Goal: Task Accomplishment & Management: Manage account settings

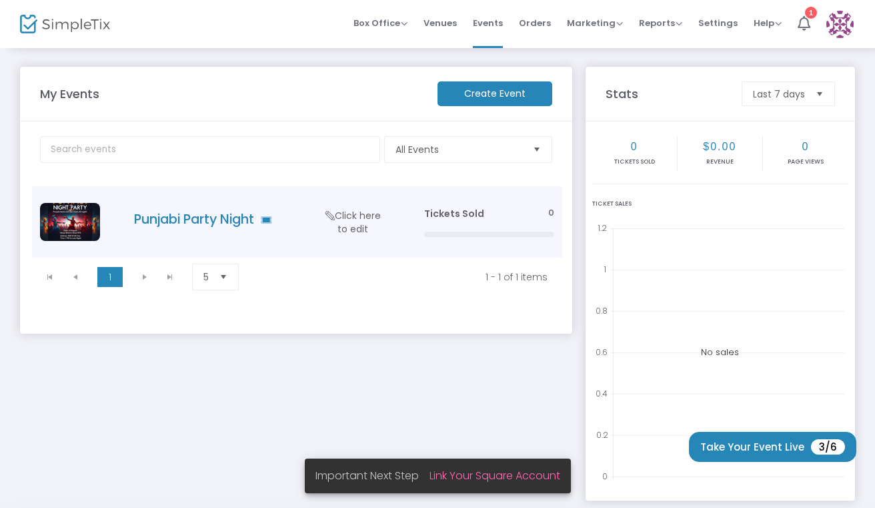
click at [352, 226] on span "Click here to edit" at bounding box center [353, 222] width 63 height 27
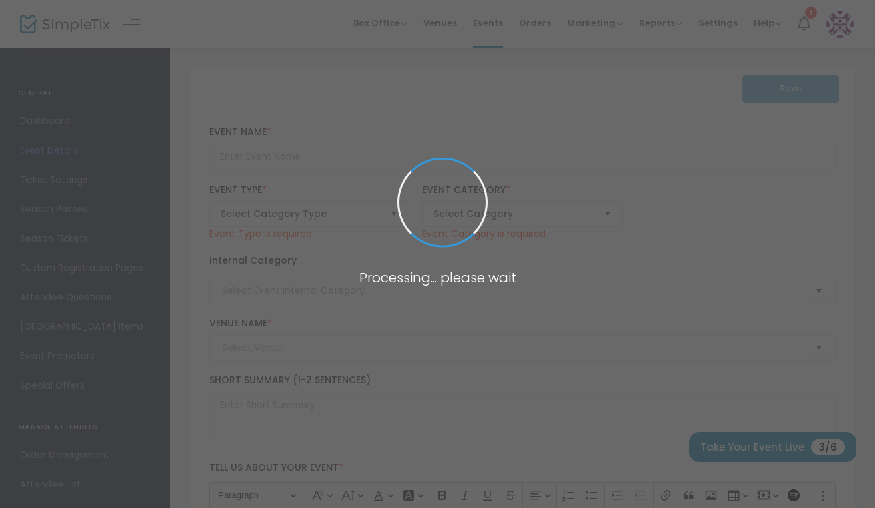
type input "Punjabi Party Night"
type textarea "The beats of Punjab are about to light up the night at our Punjabi Night Party.…"
type input "Buy Tickets"
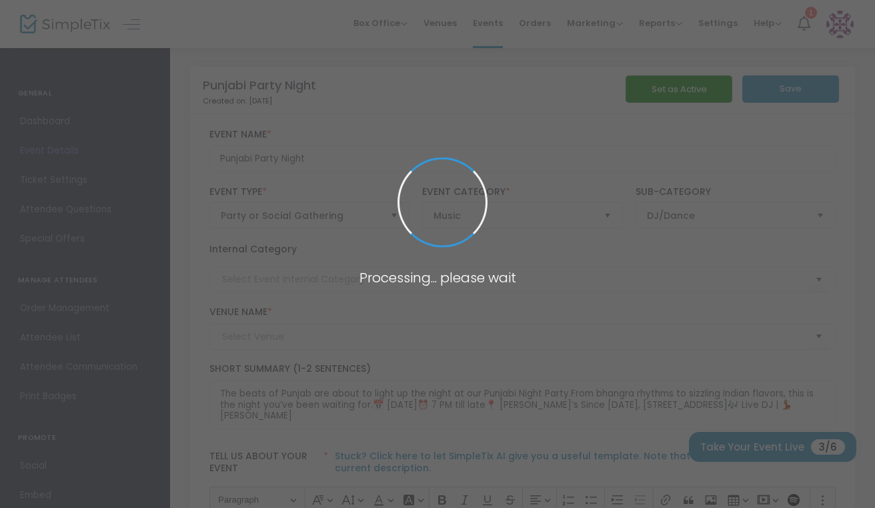
type input "[PERSON_NAME]’s Since [DATE]"
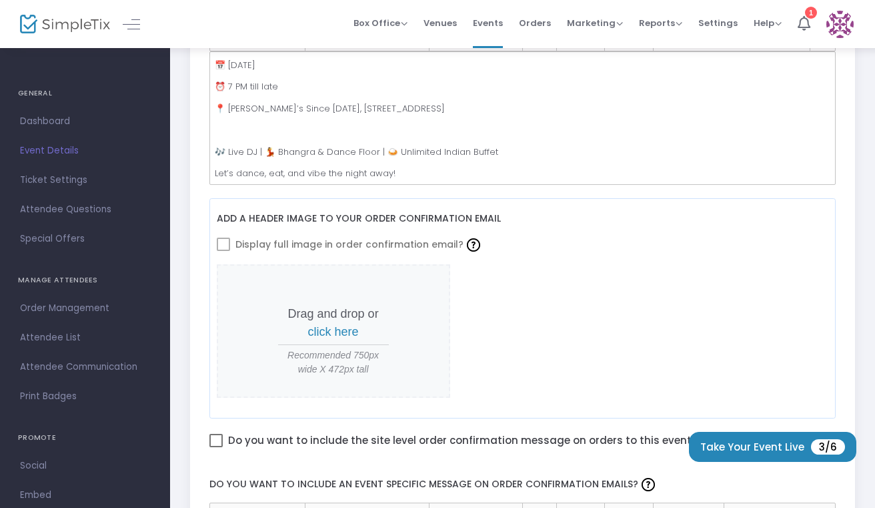
scroll to position [564, 0]
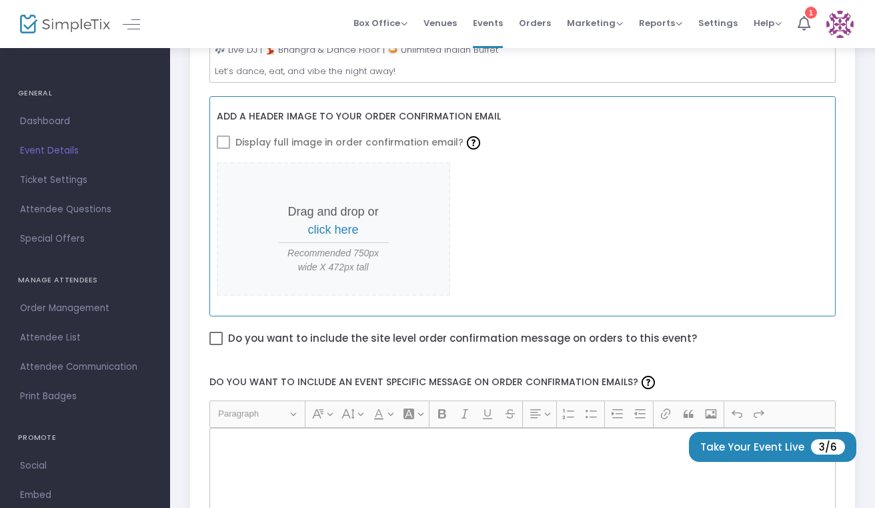
click at [348, 226] on span "click here" at bounding box center [333, 229] width 51 height 13
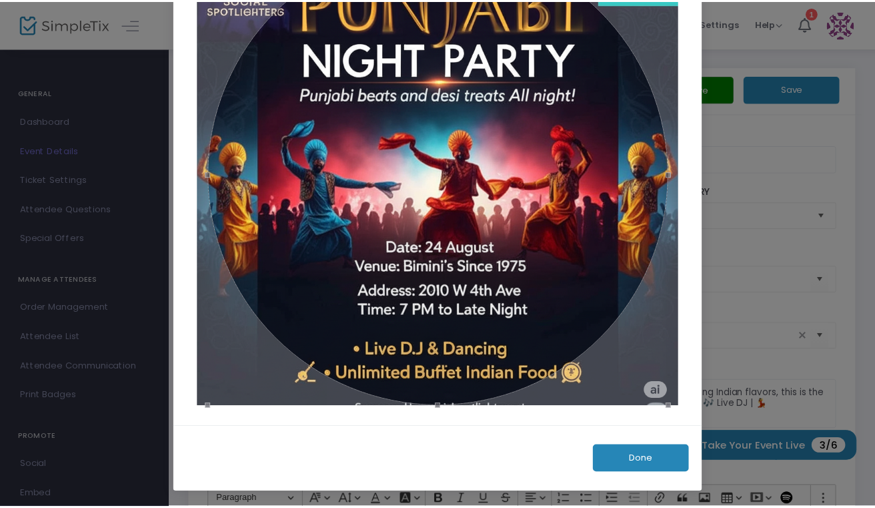
scroll to position [104, 0]
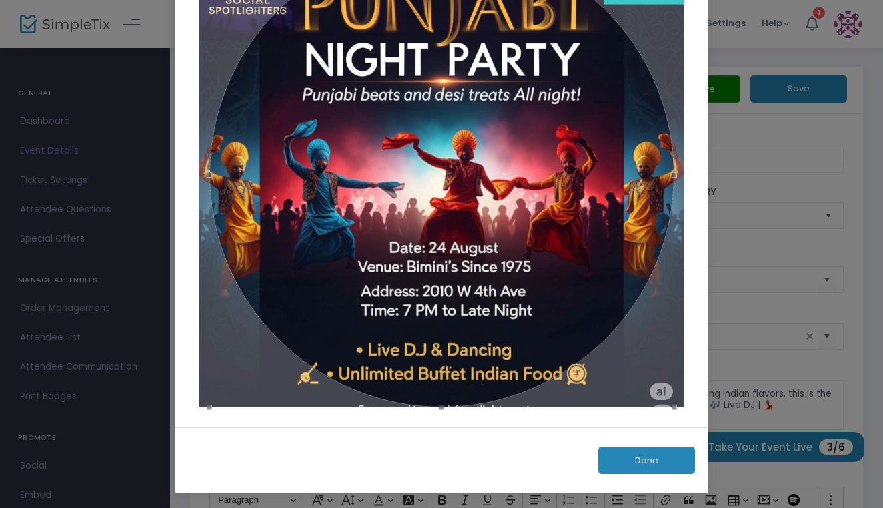
click at [623, 465] on button "Done" at bounding box center [646, 459] width 97 height 27
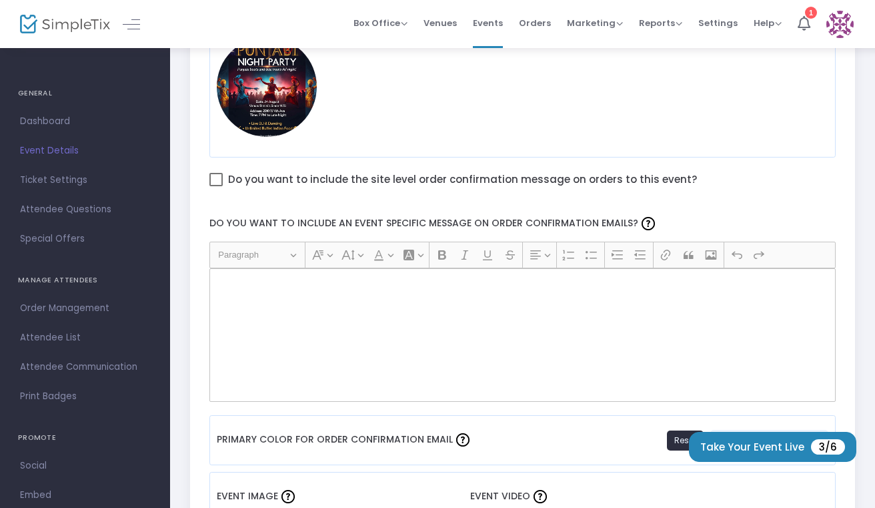
scroll to position [690, 1]
click at [322, 303] on div "Rich Text Editor, main" at bounding box center [522, 334] width 627 height 133
click at [295, 315] on div "Rich Text Editor, main" at bounding box center [522, 334] width 627 height 133
click at [280, 299] on div "Rich Text Editor, main" at bounding box center [522, 334] width 627 height 133
click at [240, 276] on p "Rich Text Editor, main" at bounding box center [522, 282] width 615 height 13
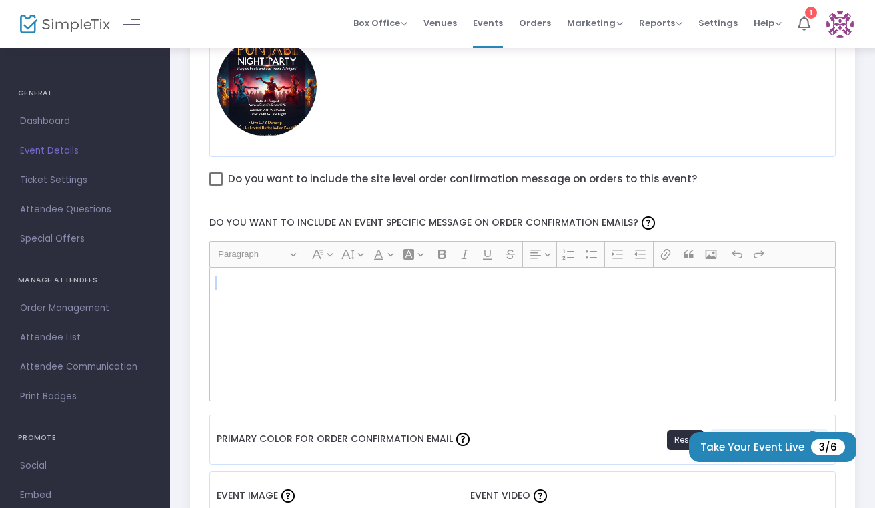
click at [240, 276] on p "Rich Text Editor, main" at bounding box center [522, 282] width 615 height 13
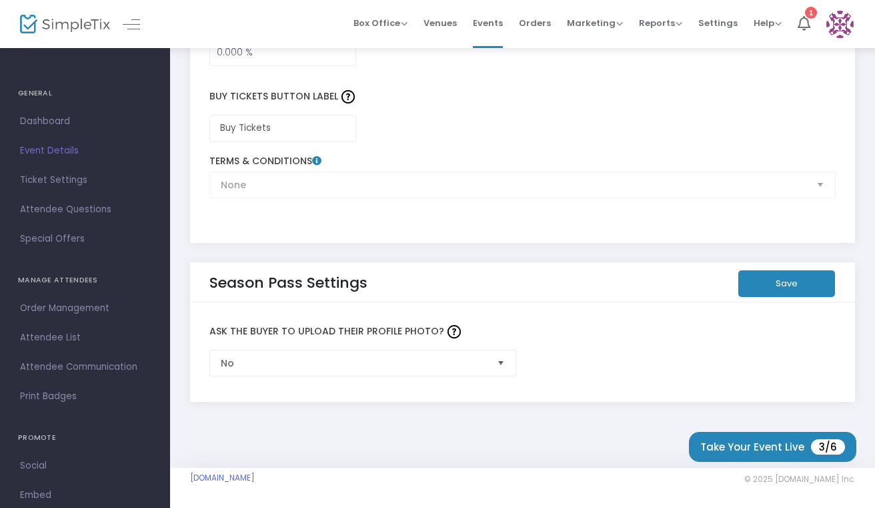
scroll to position [2090, 4]
click at [777, 284] on button "Save" at bounding box center [787, 284] width 97 height 27
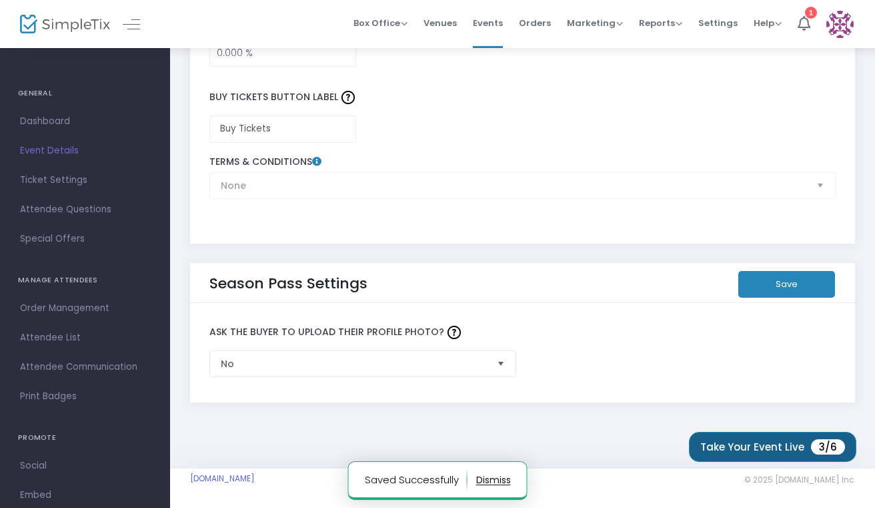
click at [767, 447] on button "Take Your Event Live 3/6" at bounding box center [772, 447] width 167 height 30
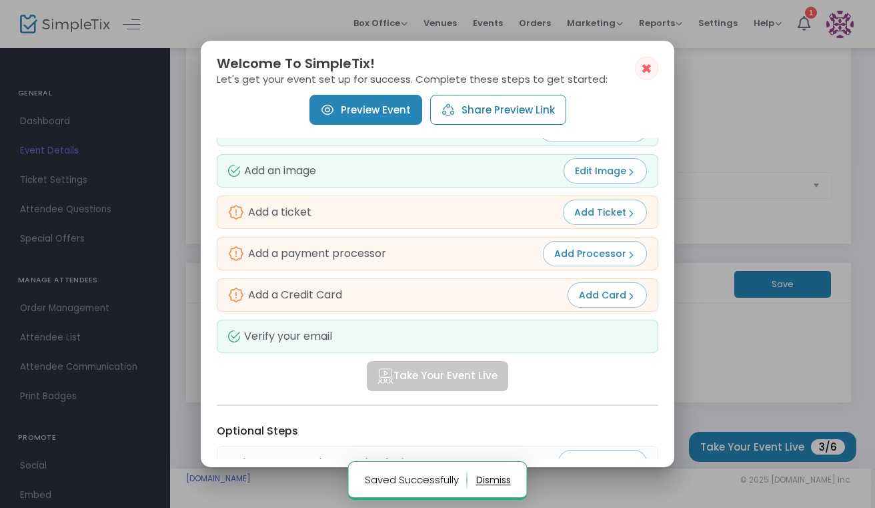
scroll to position [35, 0]
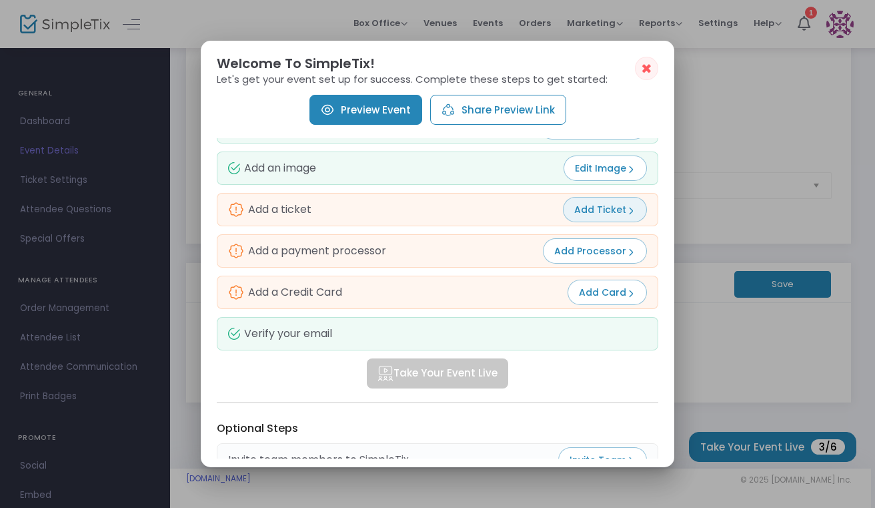
click at [612, 220] on button "Add Ticket" at bounding box center [605, 209] width 84 height 25
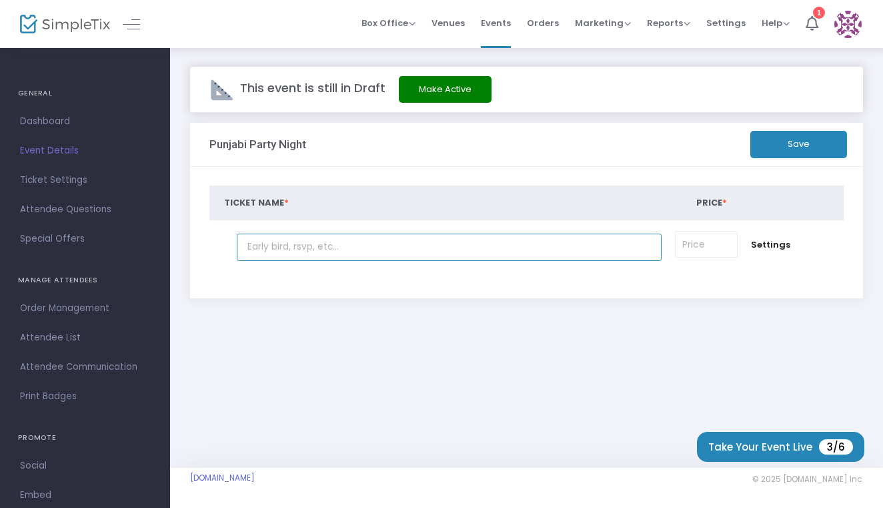
click at [478, 245] on input "text" at bounding box center [449, 247] width 425 height 27
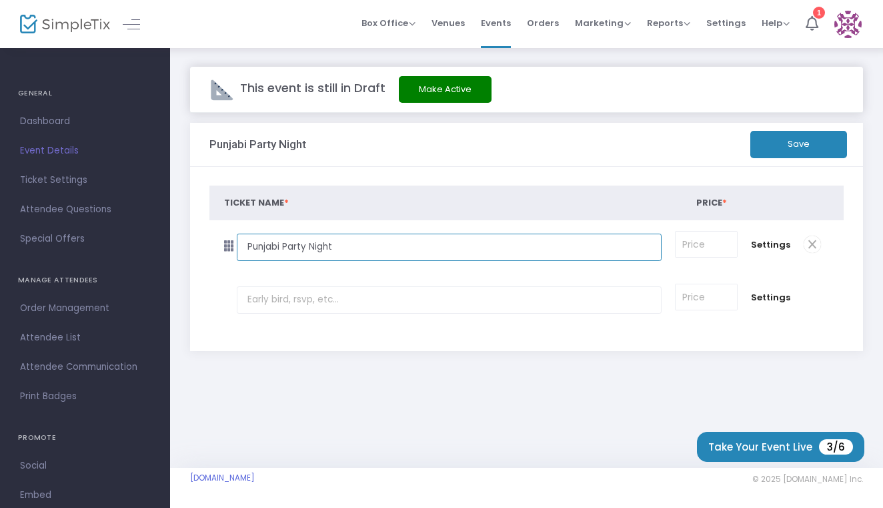
type input "Punjabi Party Night"
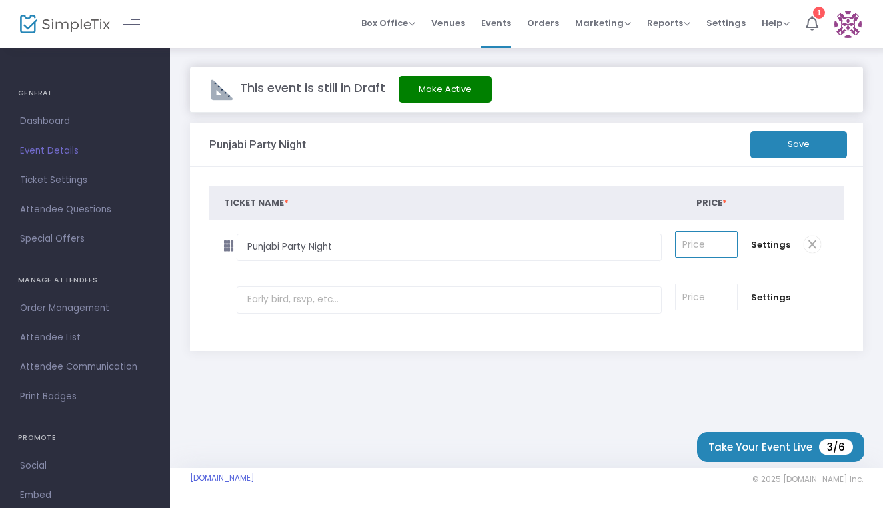
click at [706, 248] on input at bounding box center [706, 244] width 61 height 25
type input "$50.00"
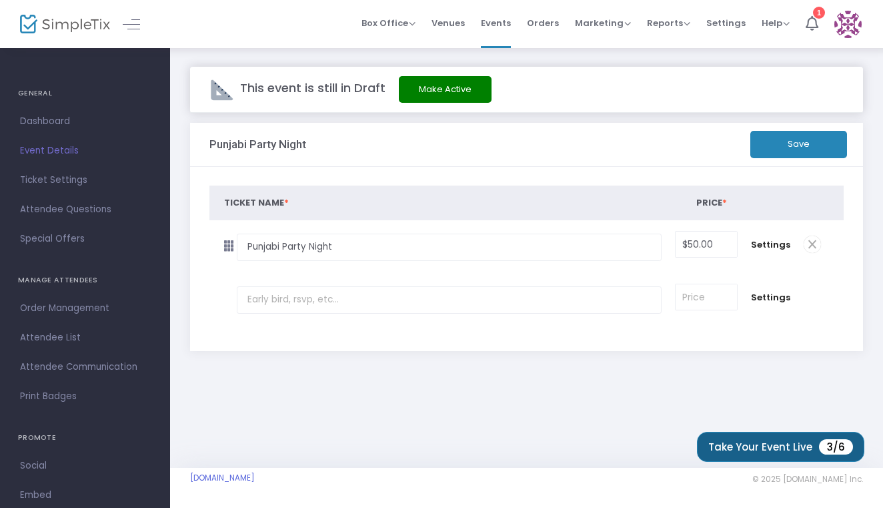
click at [784, 456] on button "Take Your Event Live 3/6" at bounding box center [780, 447] width 167 height 30
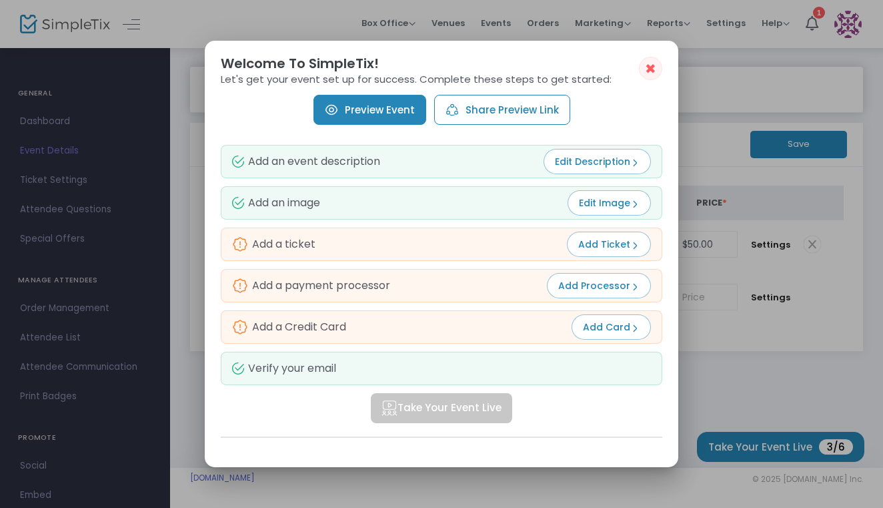
click at [754, 425] on div at bounding box center [441, 254] width 883 height 508
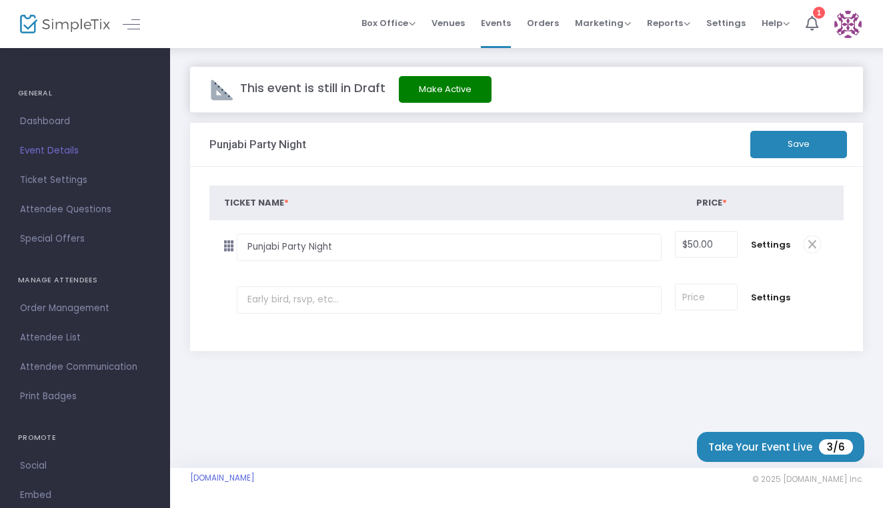
click at [773, 145] on button "Save" at bounding box center [799, 144] width 97 height 27
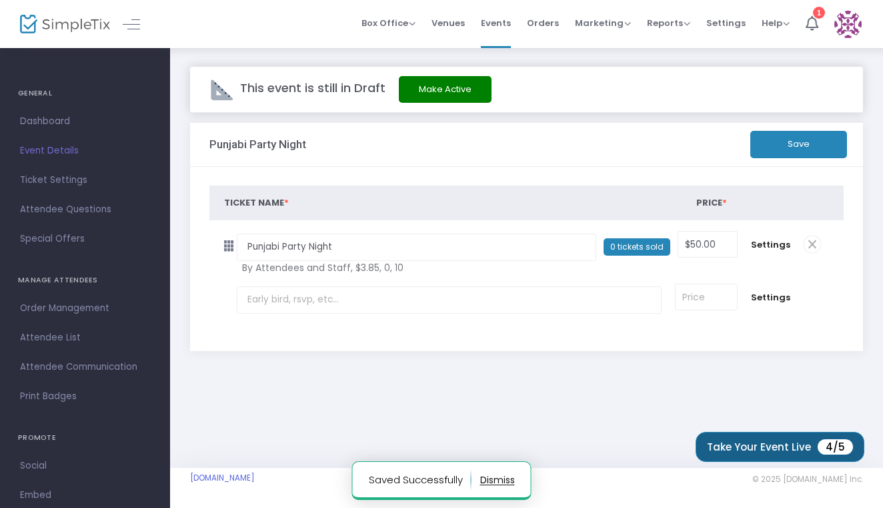
click at [786, 447] on button "Take Your Event Live 4/5" at bounding box center [780, 447] width 169 height 30
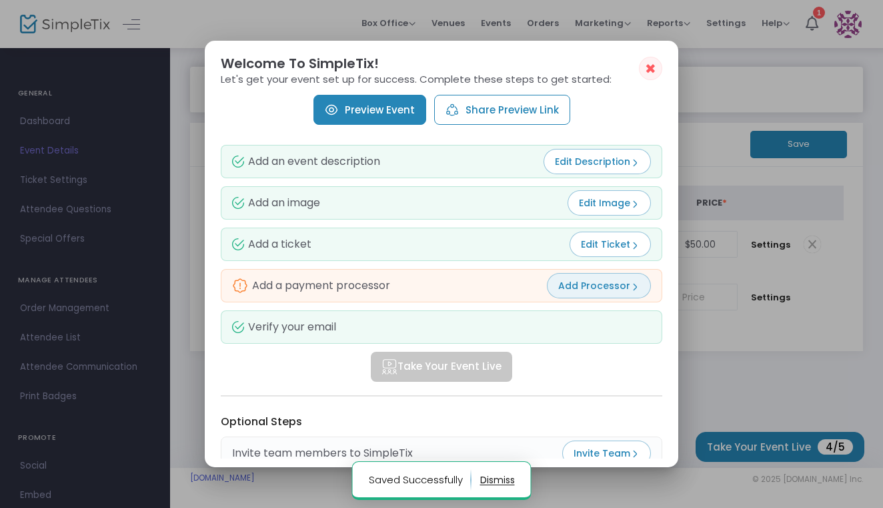
click at [613, 292] on span "Add Processor" at bounding box center [598, 285] width 81 height 13
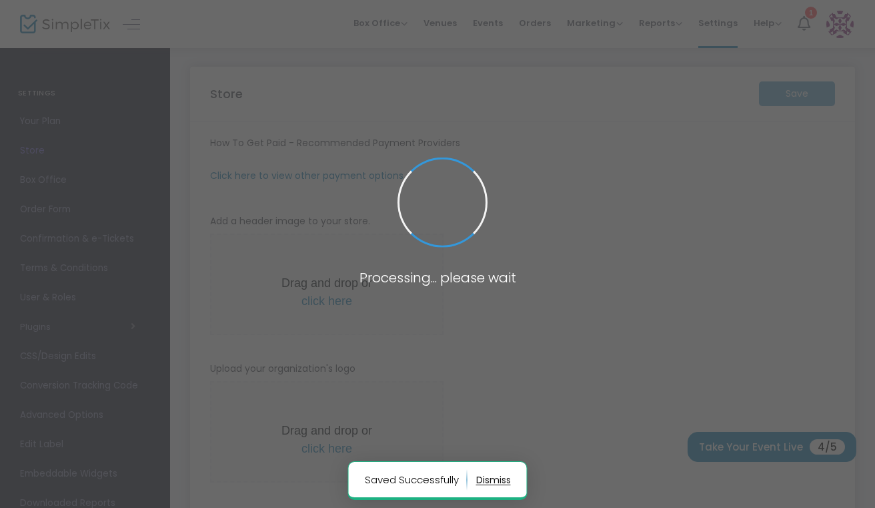
type input "[URL]"
radio input "false"
radio input "true"
type input "socialspotlighter"
type input "2363081152"
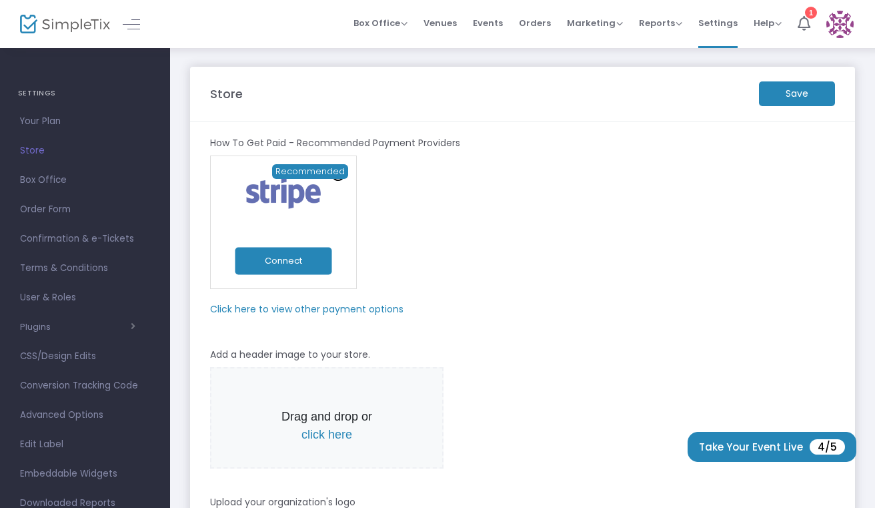
click at [321, 311] on m-panel-subtitle "Click here to view other payment options" at bounding box center [306, 309] width 193 height 14
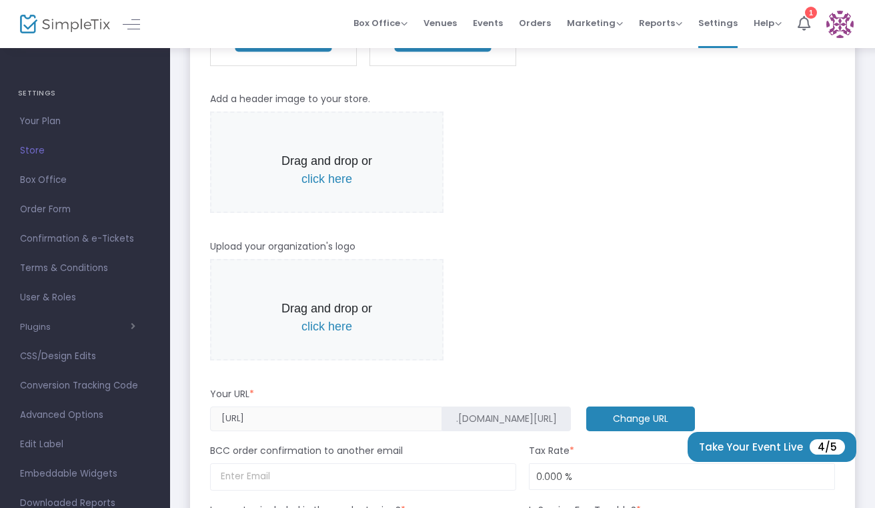
scroll to position [382, 0]
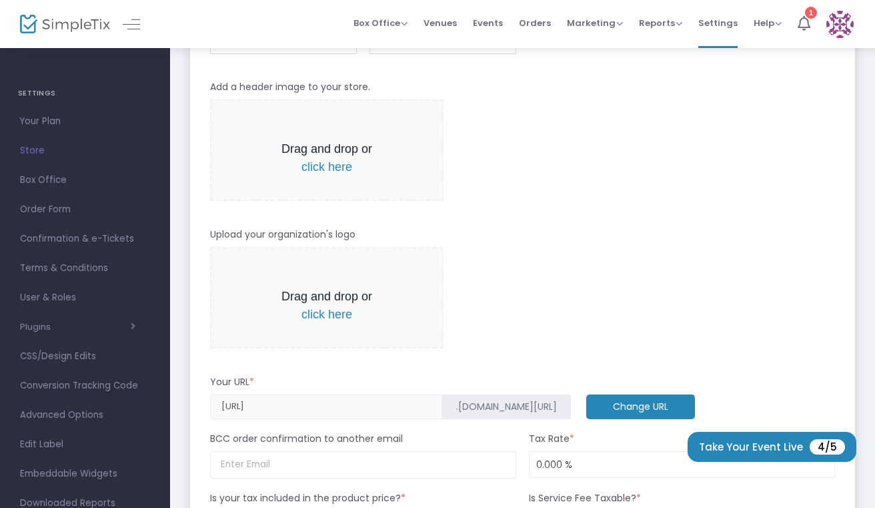
click at [586, 406] on m-button "Change URL" at bounding box center [640, 406] width 109 height 25
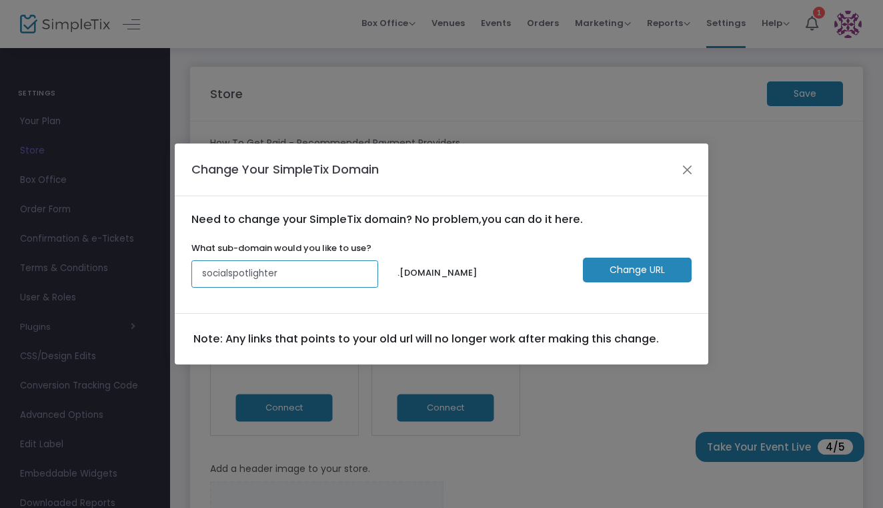
click at [291, 271] on input "socialspotlighter" at bounding box center [284, 273] width 187 height 27
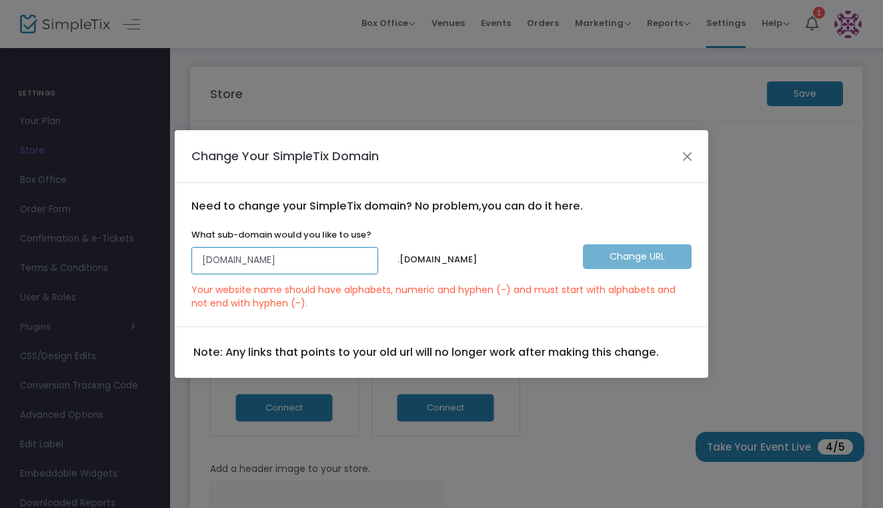
click at [201, 259] on input "[DOMAIN_NAME]" at bounding box center [284, 260] width 187 height 27
type input "http/[DOMAIN_NAME]"
click at [685, 163] on button "Close" at bounding box center [687, 155] width 17 height 17
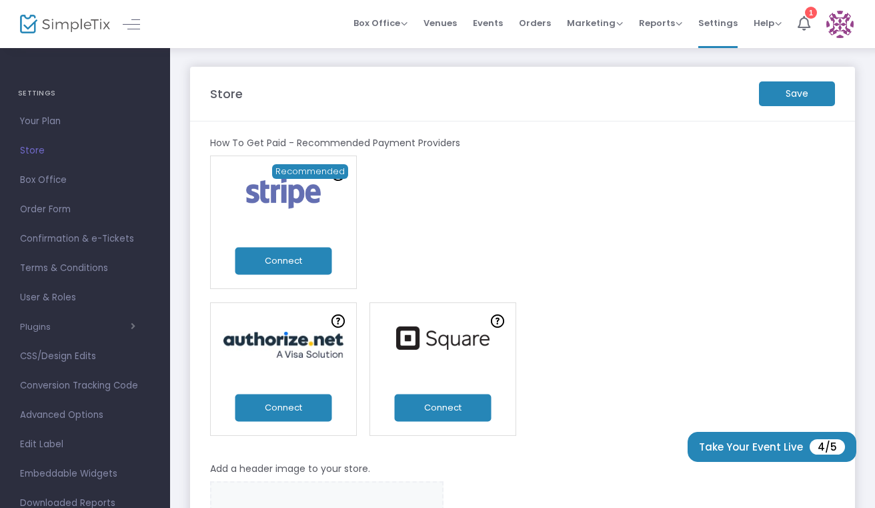
click at [319, 262] on button "Connect" at bounding box center [283, 261] width 97 height 27
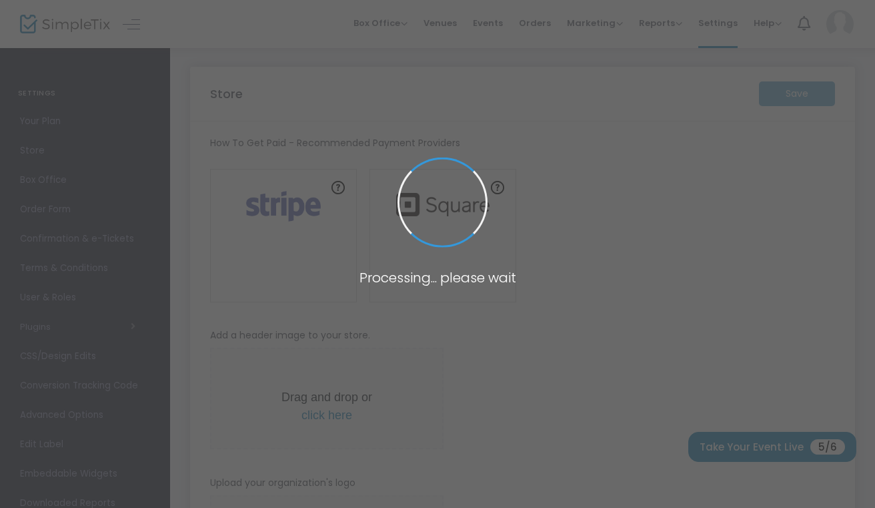
type input "[URL]"
radio input "false"
radio input "true"
type input "socialspotlighter"
type input "2363081152"
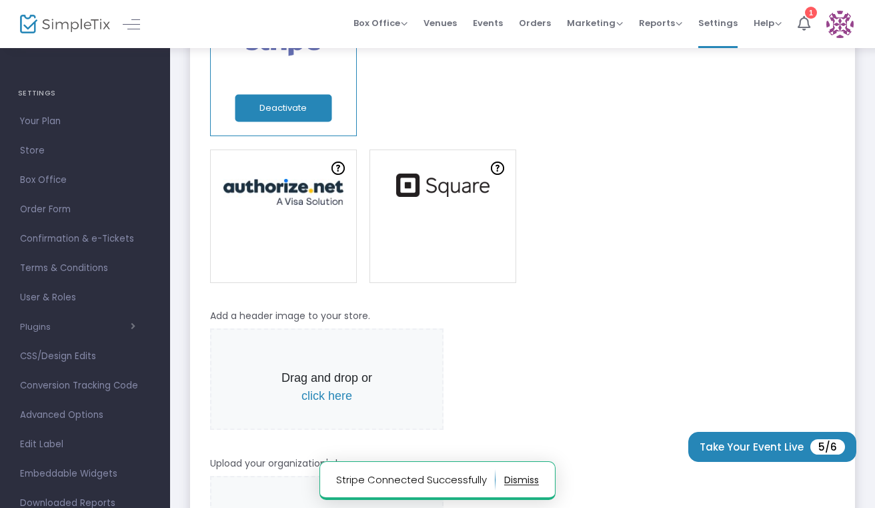
scroll to position [155, 0]
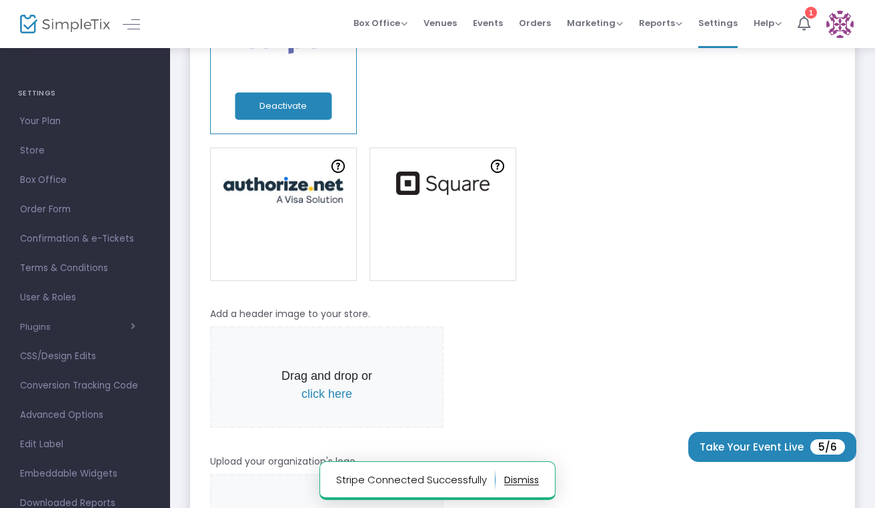
click at [296, 220] on link at bounding box center [283, 213] width 147 height 133
click at [312, 217] on link at bounding box center [283, 213] width 147 height 133
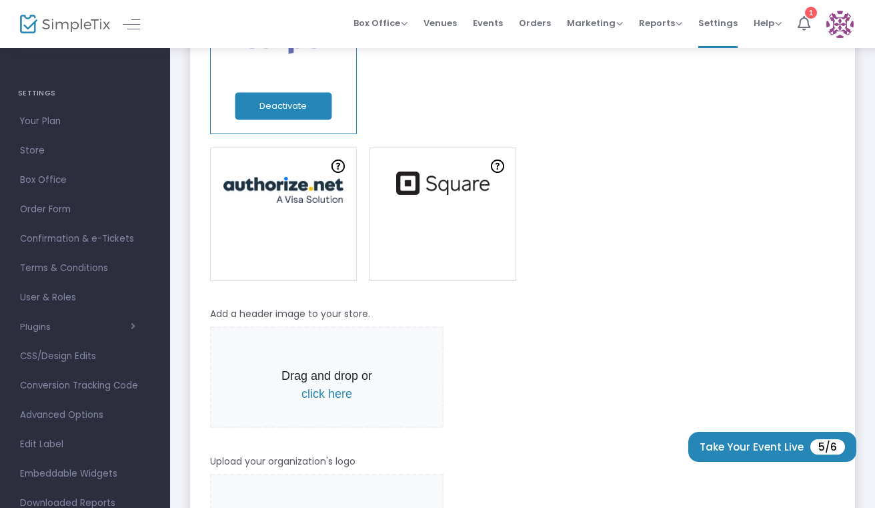
click at [260, 195] on img at bounding box center [283, 190] width 133 height 26
click at [304, 109] on button "Deactivate" at bounding box center [283, 106] width 97 height 27
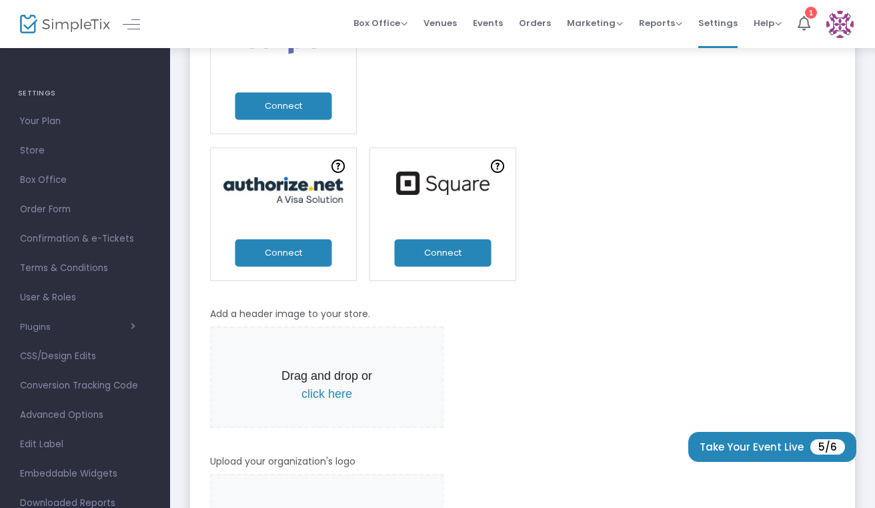
click at [306, 251] on button "Connect" at bounding box center [283, 252] width 97 height 27
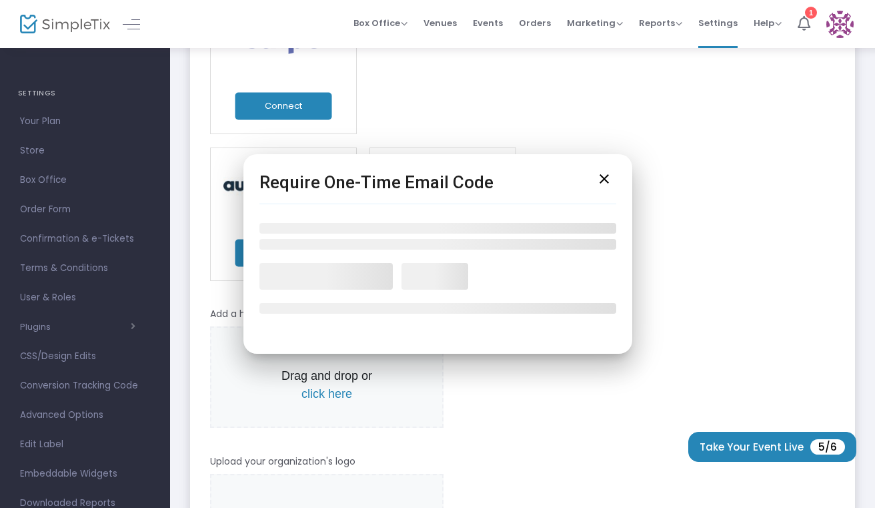
scroll to position [0, 0]
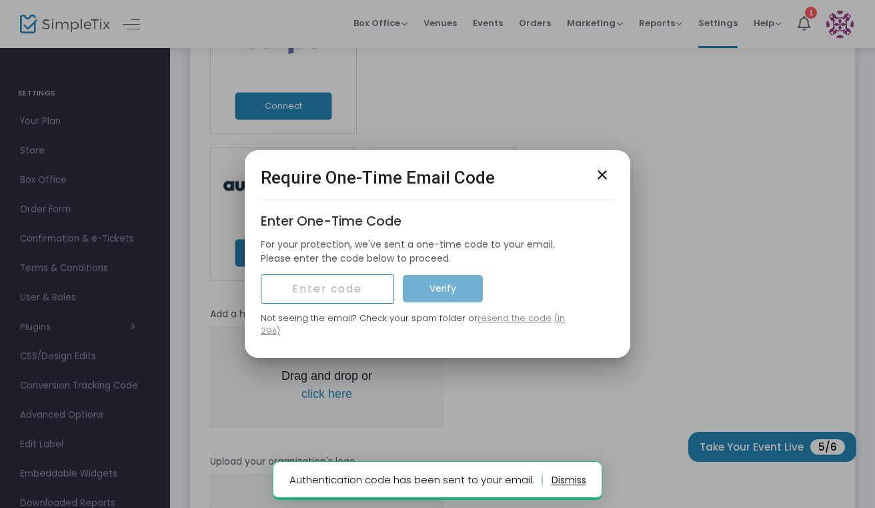
click at [359, 295] on input "text" at bounding box center [327, 288] width 133 height 29
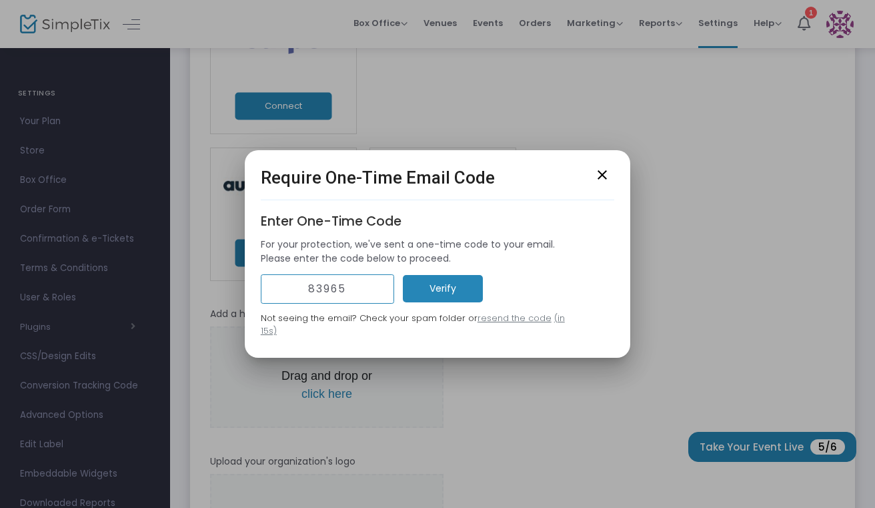
type input "83965"
click at [451, 302] on m-button "Verify" at bounding box center [443, 288] width 80 height 27
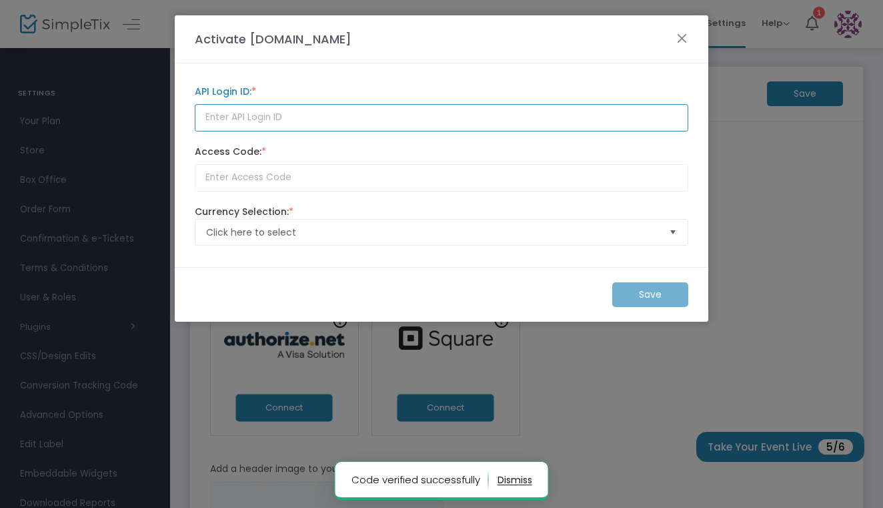
click at [378, 116] on input at bounding box center [442, 117] width 494 height 27
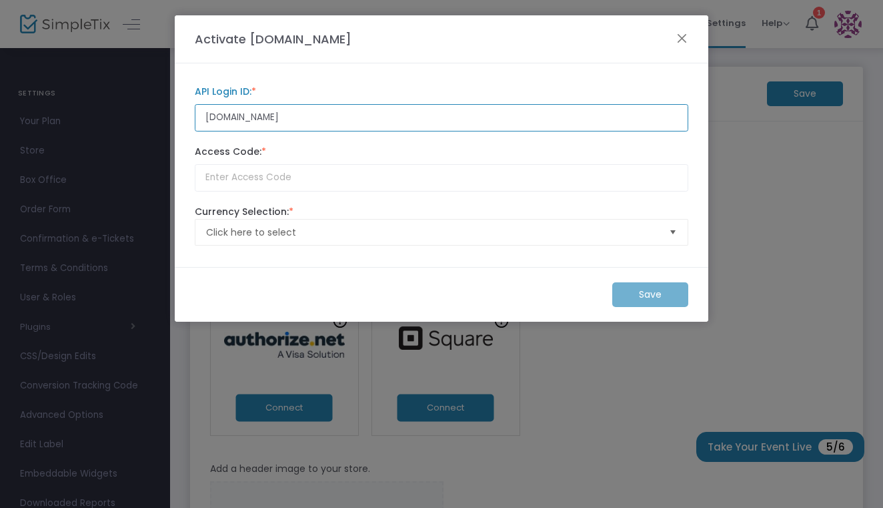
type input "[DOMAIN_NAME]"
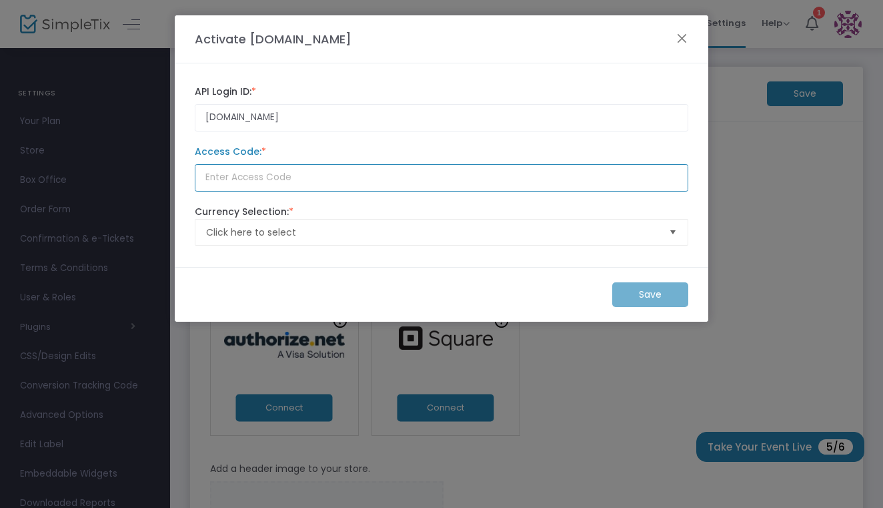
click at [338, 185] on input at bounding box center [442, 177] width 494 height 27
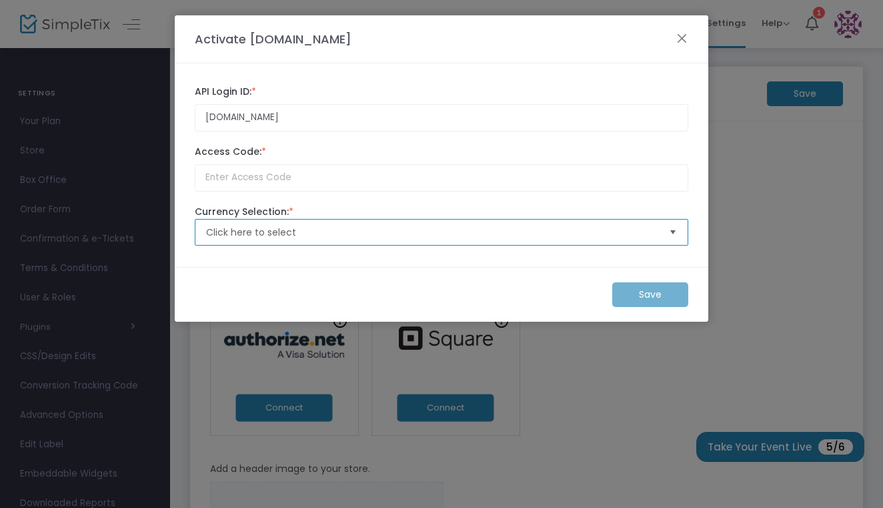
click at [334, 234] on div "Click here to select Currency Selection: * Currency Selection is required." at bounding box center [441, 225] width 507 height 41
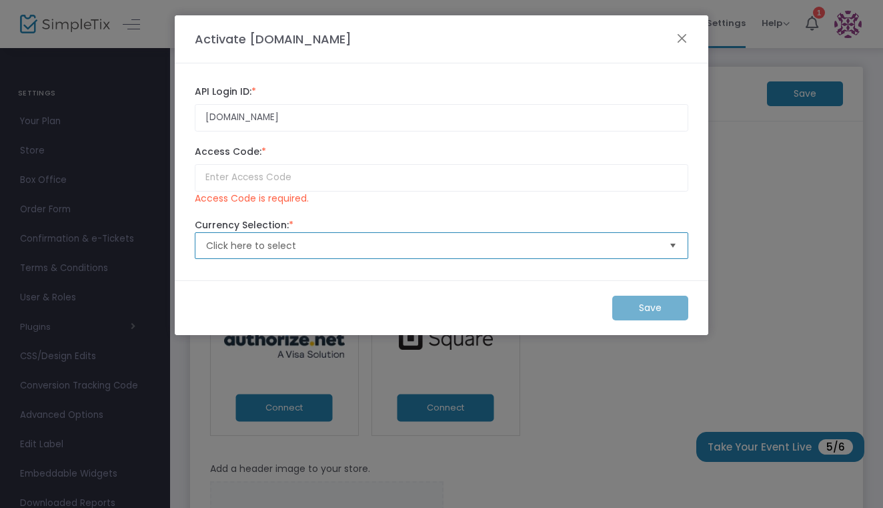
click at [345, 252] on span "Click here to select" at bounding box center [432, 245] width 452 height 13
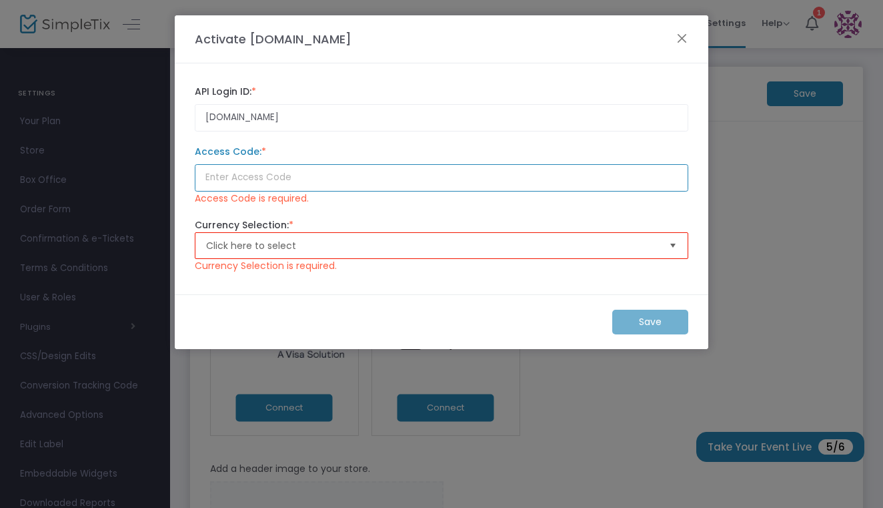
click at [357, 183] on input at bounding box center [442, 177] width 494 height 27
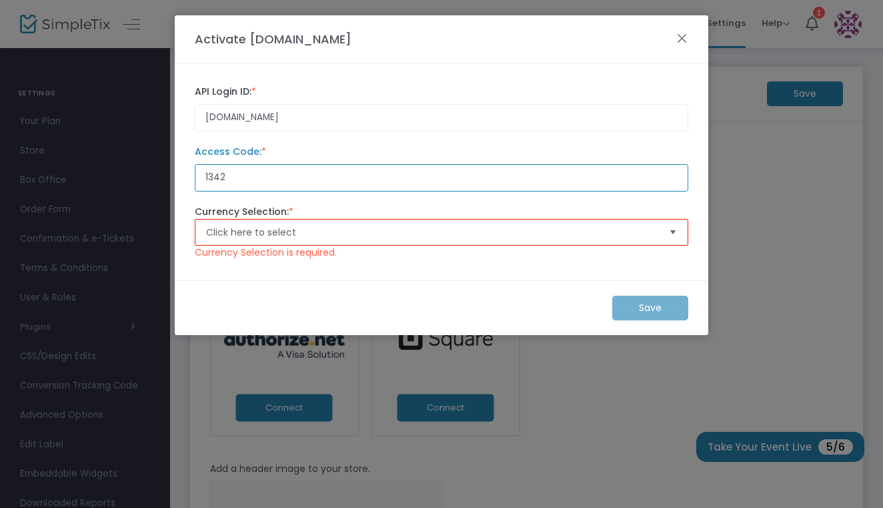
type input "1342"
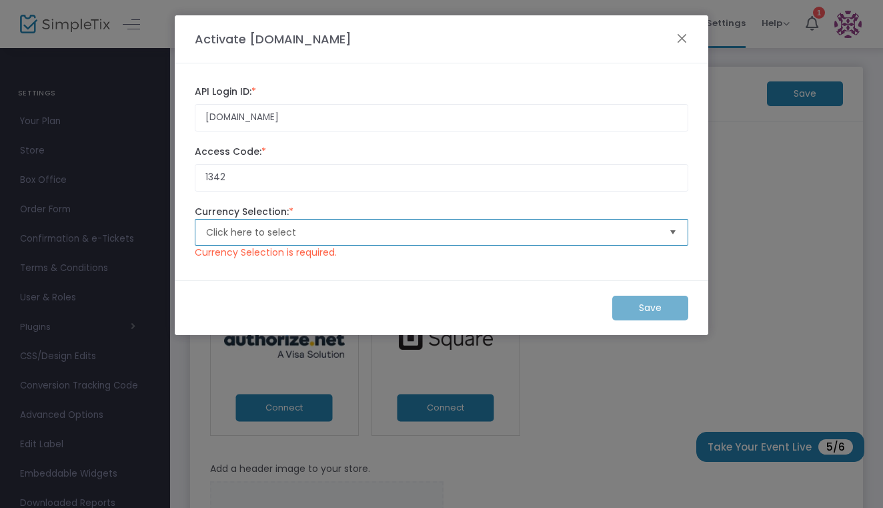
click at [338, 234] on span "Click here to select" at bounding box center [432, 232] width 452 height 13
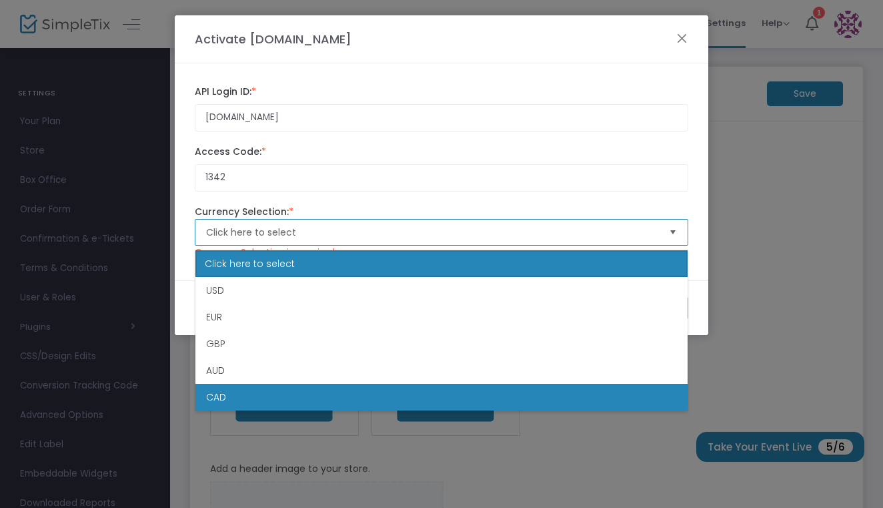
click at [318, 397] on li "CAD" at bounding box center [441, 397] width 492 height 27
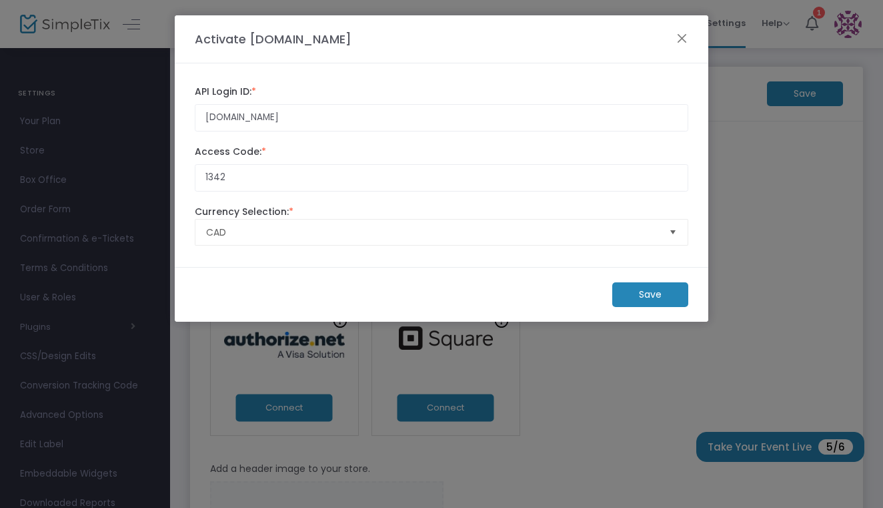
click at [627, 307] on m-button "Save" at bounding box center [650, 294] width 76 height 25
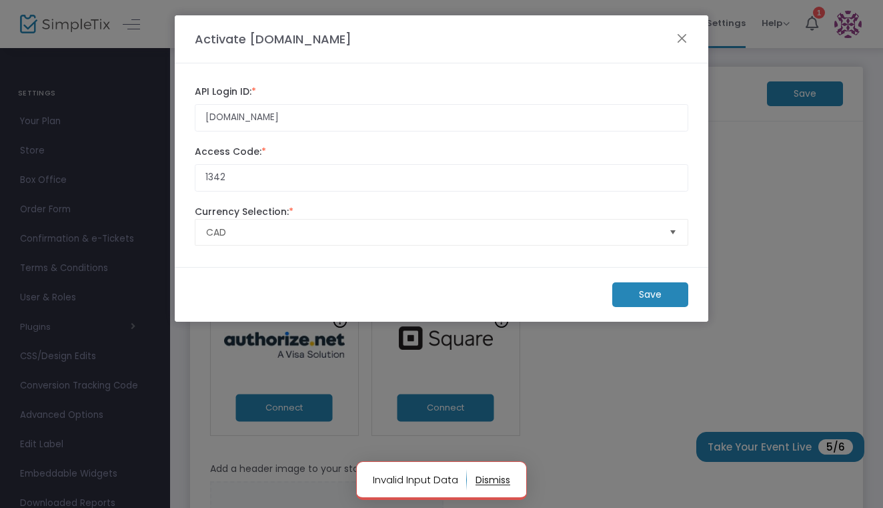
click at [497, 478] on button "button" at bounding box center [493, 479] width 35 height 21
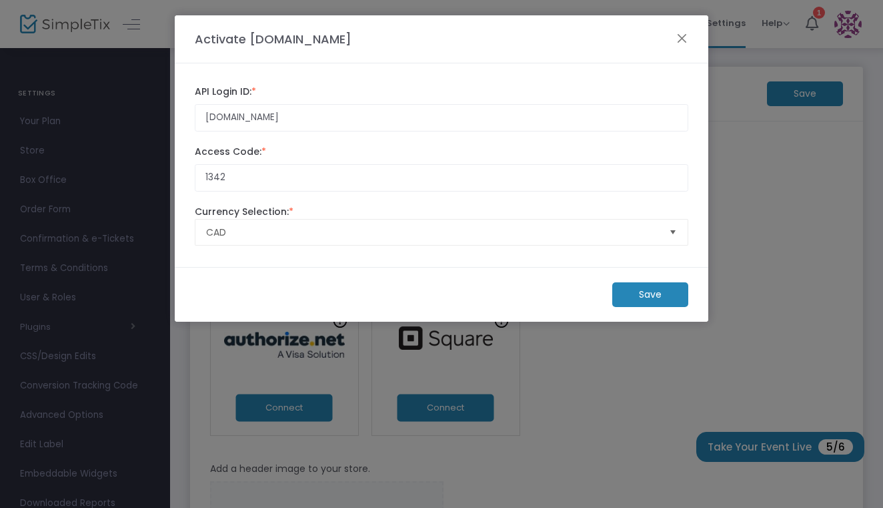
click at [689, 39] on span at bounding box center [526, 38] width 337 height 15
click at [679, 37] on button "Close" at bounding box center [682, 37] width 13 height 13
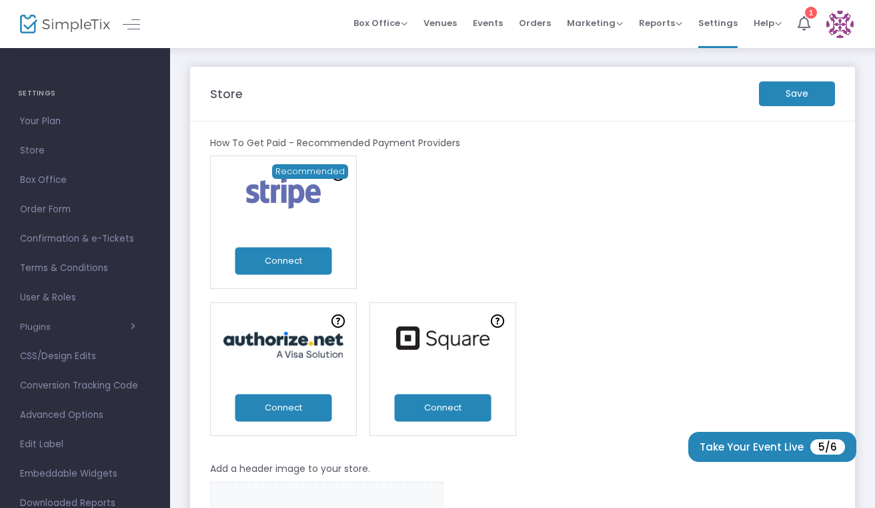
click at [460, 406] on button "Connect" at bounding box center [442, 407] width 97 height 27
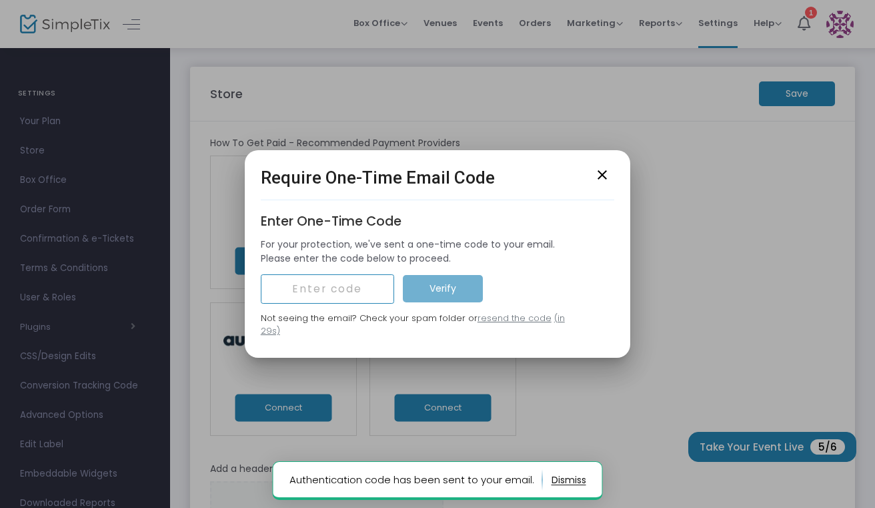
click at [352, 295] on input "text" at bounding box center [327, 288] width 133 height 29
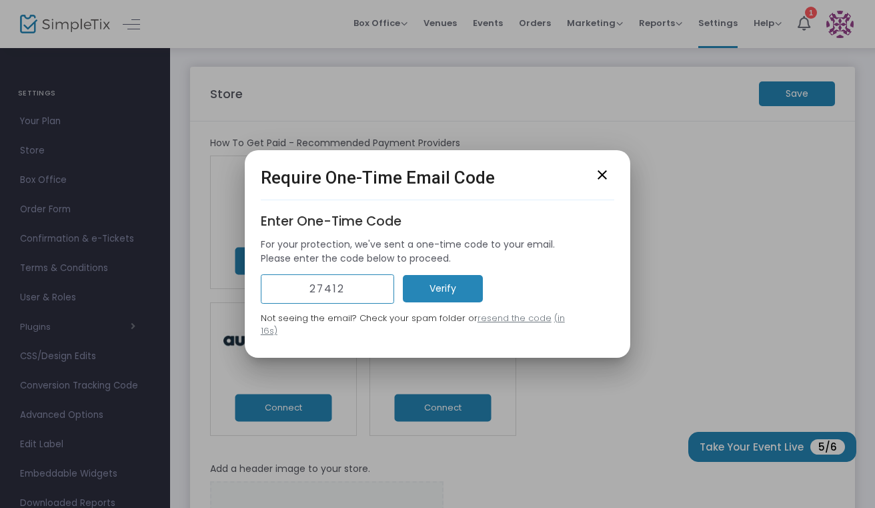
type input "27412"
click at [431, 288] on m-button "Verify" at bounding box center [443, 288] width 80 height 27
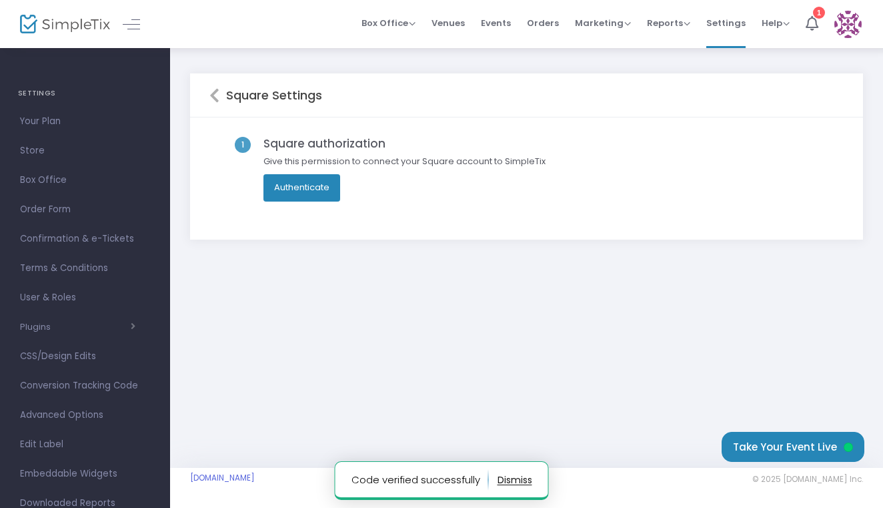
click at [316, 187] on button "Authenticate" at bounding box center [302, 187] width 77 height 27
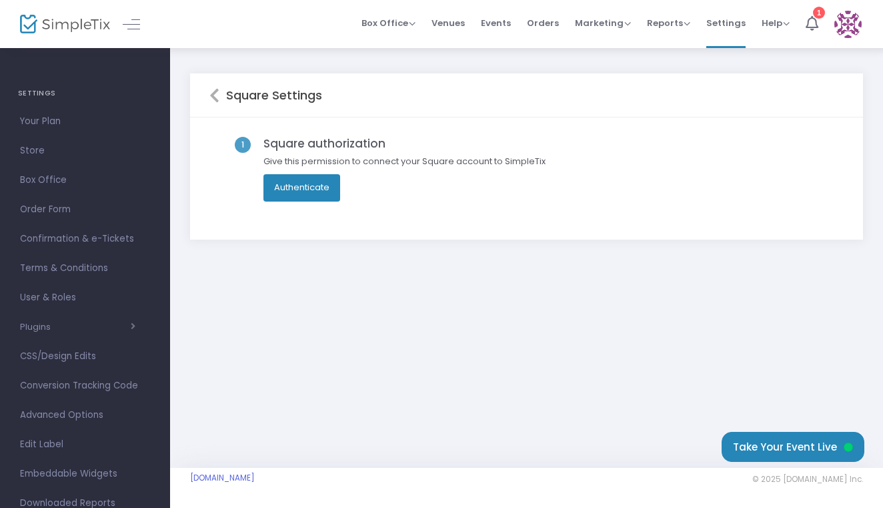
click at [312, 192] on button "Authenticate" at bounding box center [302, 187] width 77 height 27
click at [297, 189] on button "Authenticate" at bounding box center [302, 187] width 77 height 27
click at [298, 187] on button "Authenticate" at bounding box center [302, 187] width 77 height 27
click at [318, 196] on button "Authenticate" at bounding box center [302, 187] width 77 height 27
click at [316, 192] on button "Authenticate" at bounding box center [302, 187] width 77 height 27
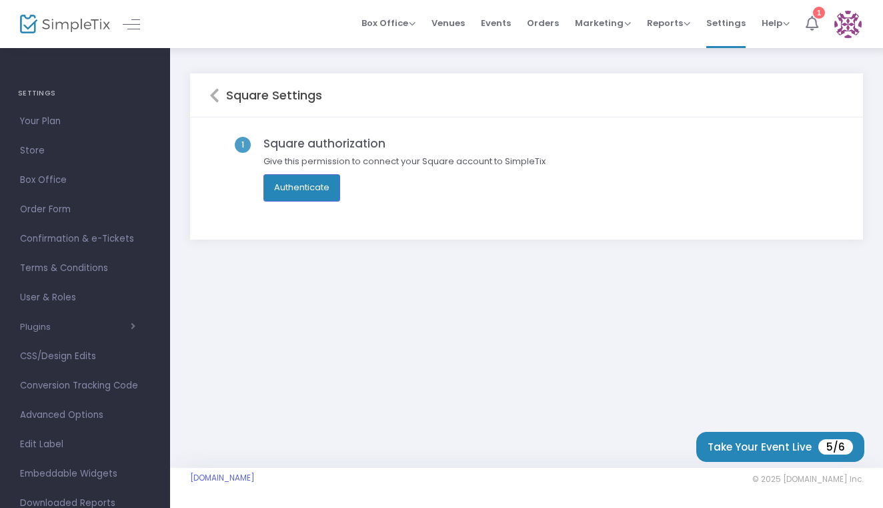
click at [811, 27] on icon at bounding box center [812, 23] width 13 height 15
click at [209, 101] on icon at bounding box center [214, 95] width 10 height 16
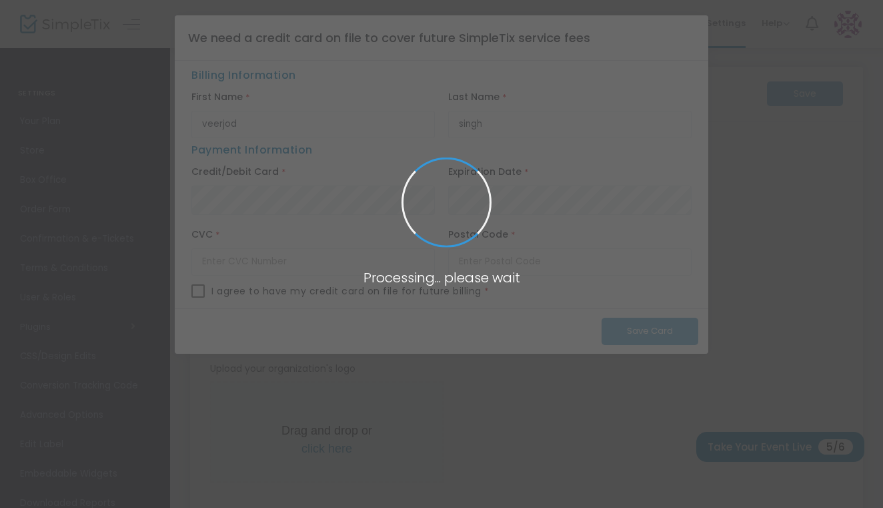
type input "[URL]"
radio input "false"
radio input "true"
type input "socialspotlighter"
type input "2363081152"
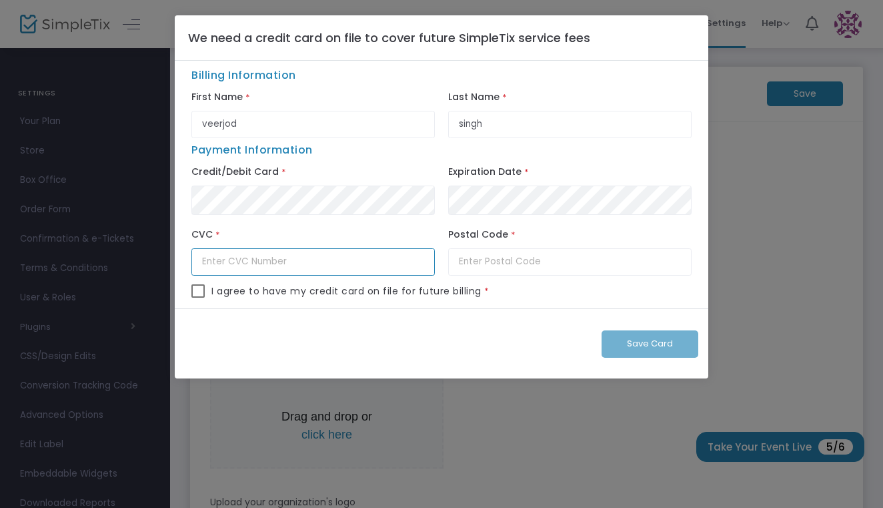
click at [320, 262] on input "text" at bounding box center [313, 261] width 244 height 27
type input "303"
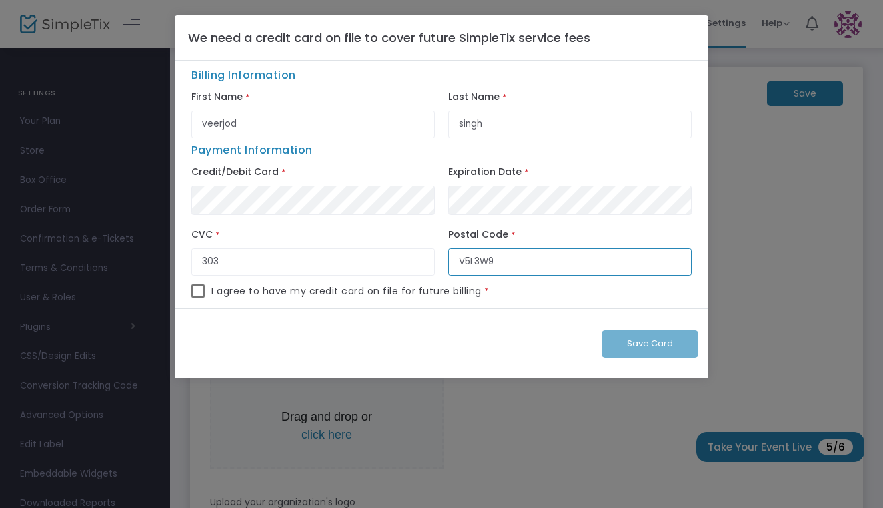
type input "V5L3W9"
click at [201, 295] on span at bounding box center [197, 290] width 13 height 13
click at [198, 298] on input "checkbox" at bounding box center [197, 298] width 1 height 1
checkbox input "true"
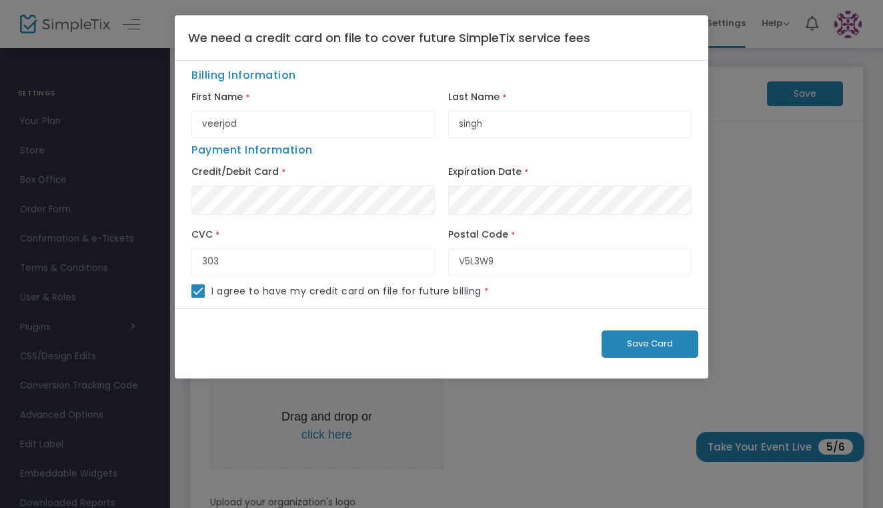
click at [663, 350] on span "Save Card" at bounding box center [650, 343] width 46 height 13
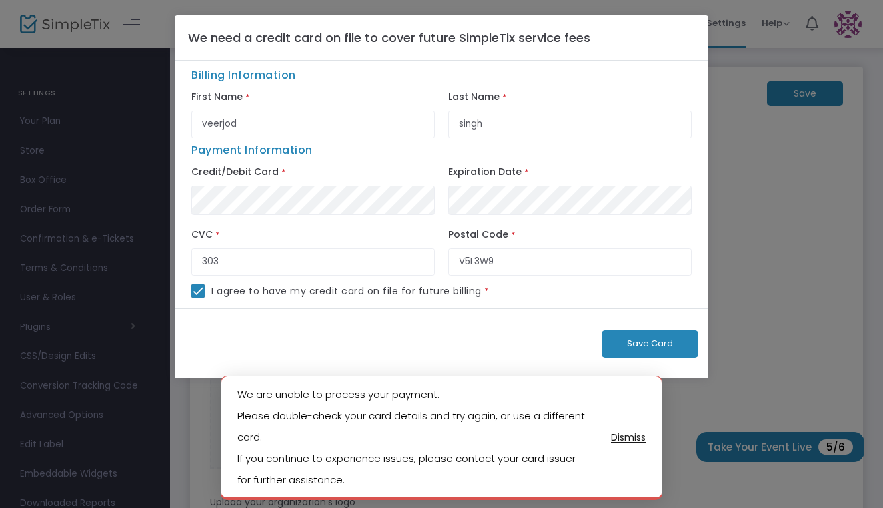
click at [634, 438] on button "button" at bounding box center [628, 436] width 35 height 21
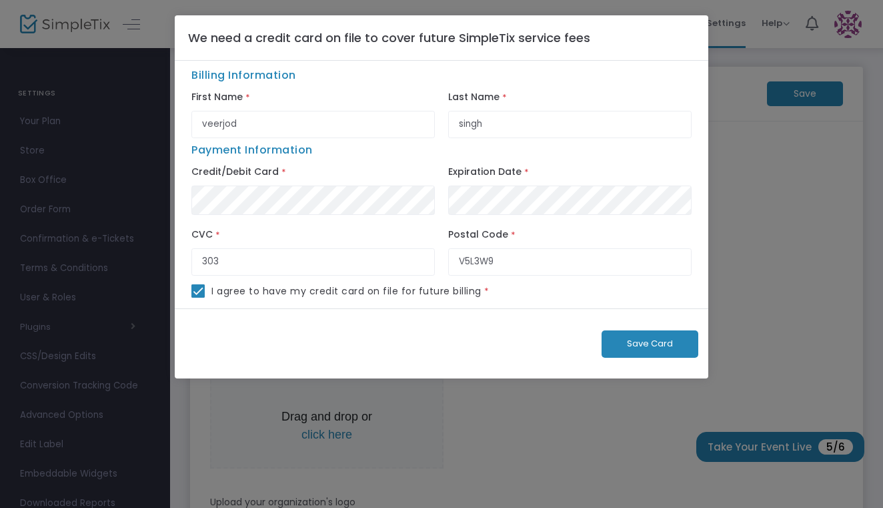
click at [640, 345] on span "Save Card" at bounding box center [650, 343] width 46 height 13
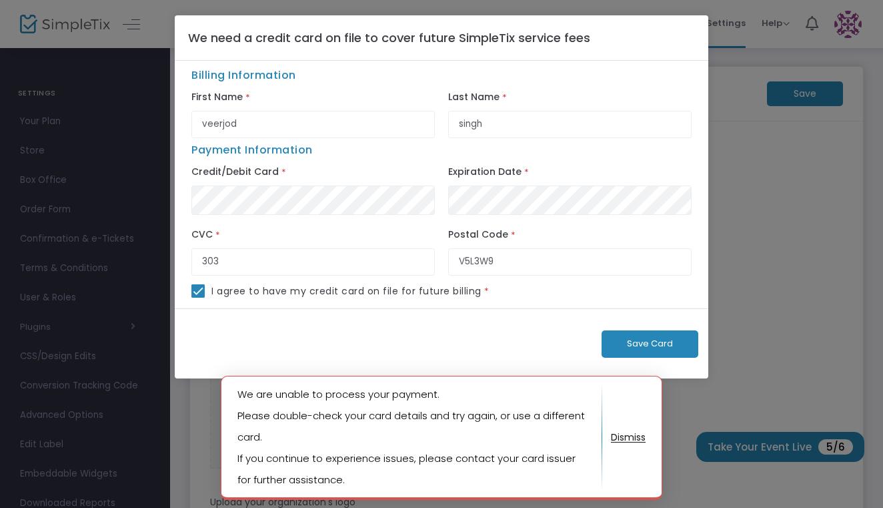
click at [635, 440] on button "button" at bounding box center [628, 436] width 35 height 21
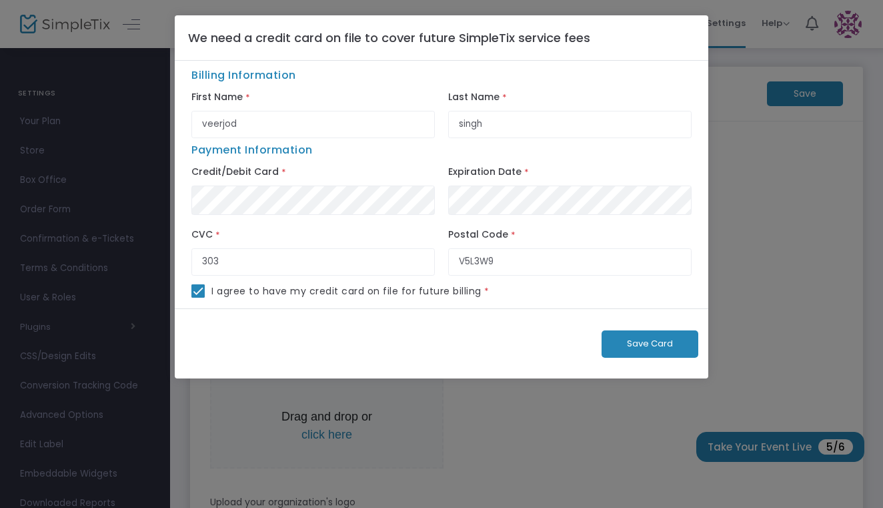
click at [759, 304] on ngb-modal-window "We need a credit card on file to cover future SimpleTix service fees Billing In…" at bounding box center [441, 254] width 883 height 508
click at [768, 188] on ngb-modal-window "We need a credit card on file to cover future SimpleTix service fees Billing In…" at bounding box center [441, 254] width 883 height 508
click at [276, 273] on input "303" at bounding box center [313, 261] width 244 height 27
type input "304"
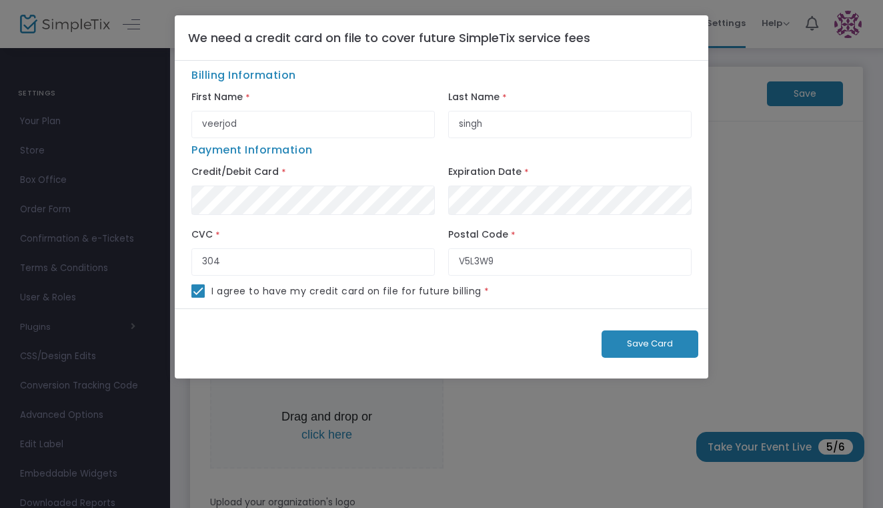
click at [651, 350] on span "Save Card" at bounding box center [650, 343] width 46 height 13
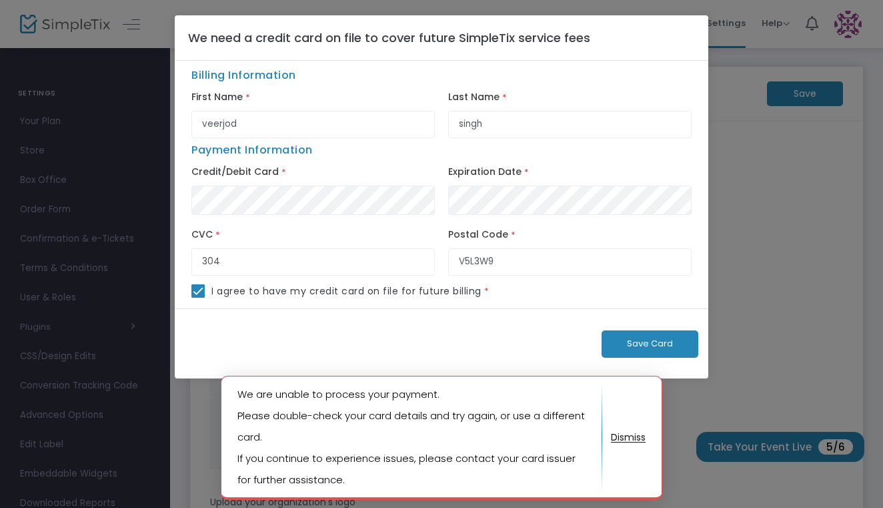
click at [634, 440] on button "button" at bounding box center [628, 436] width 35 height 21
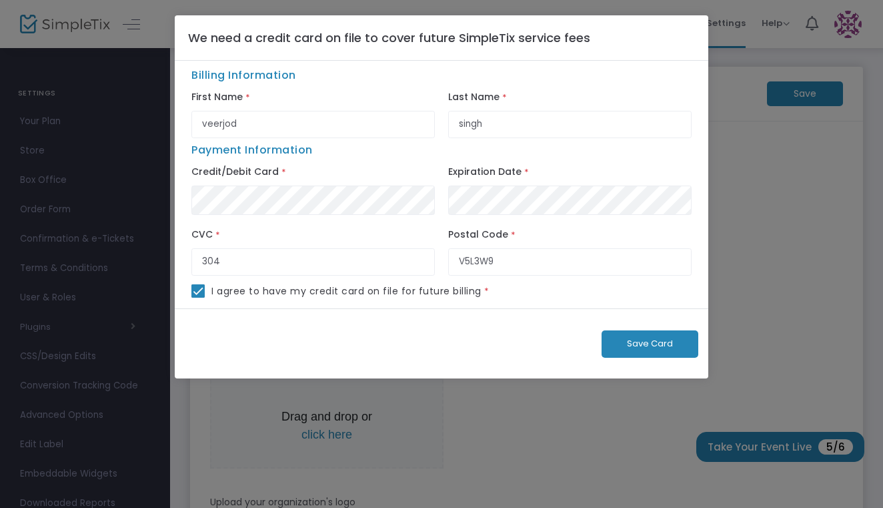
click at [306, 142] on div "Payment Information Credit/Debit Card * Expiration Date * CVC * 304 Postal Code…" at bounding box center [442, 211] width 514 height 146
click at [298, 123] on input "veerjod" at bounding box center [313, 124] width 244 height 27
type input "v"
type input "vEERJOD"
type input "s"
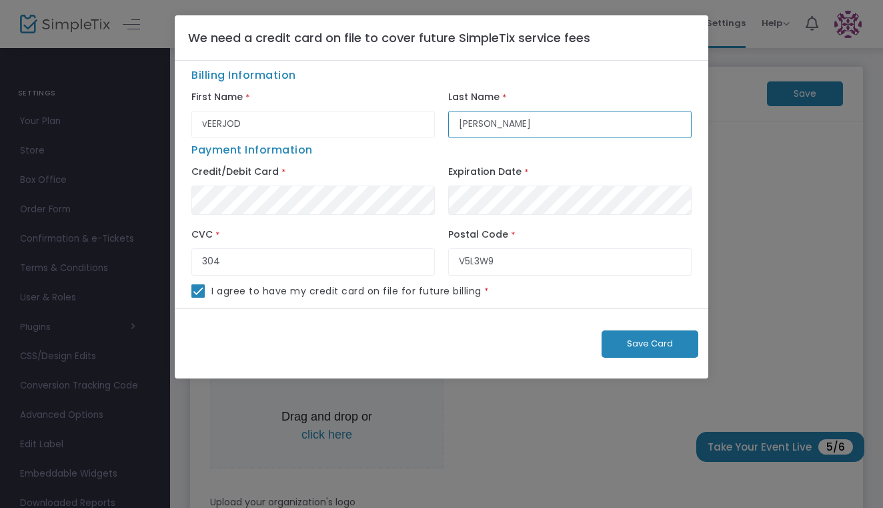
type input "Singh"
click at [663, 350] on span "Save Card" at bounding box center [650, 343] width 46 height 13
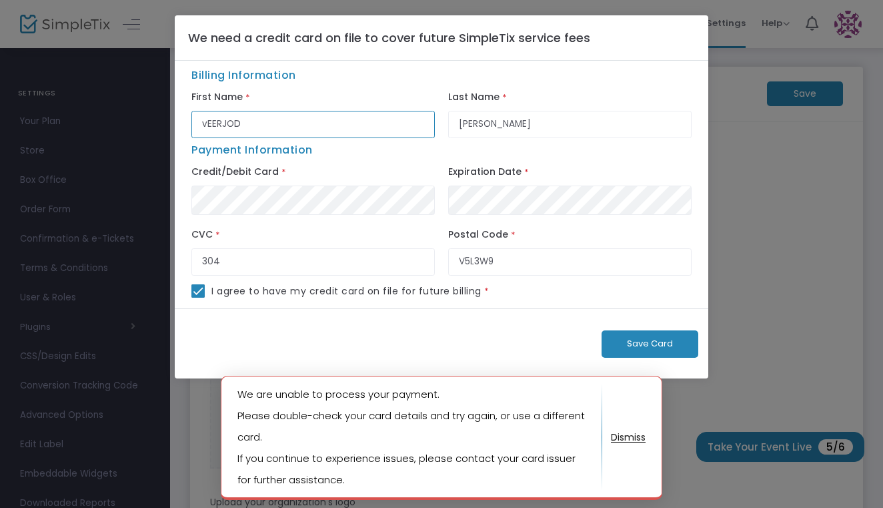
click at [318, 114] on input "vEERJOD" at bounding box center [313, 124] width 244 height 27
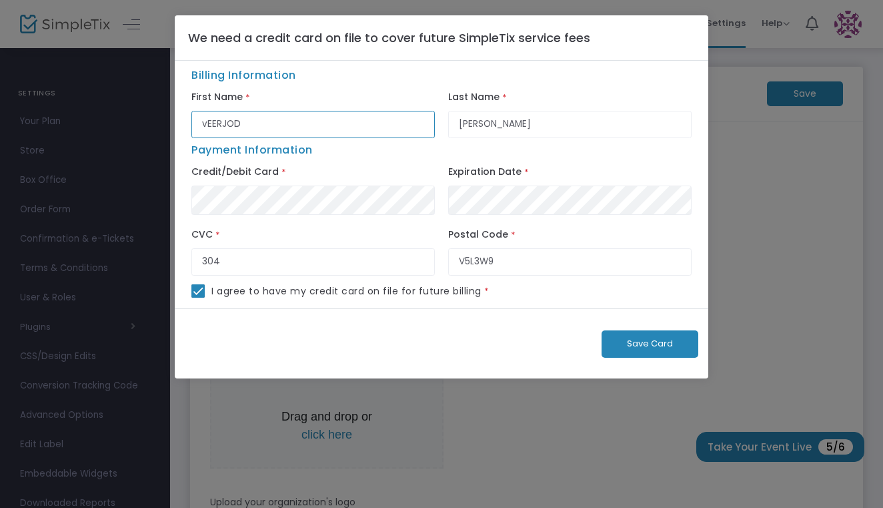
click at [316, 116] on input "vEERJOD" at bounding box center [313, 124] width 244 height 27
click at [242, 129] on input "vEERJOD" at bounding box center [313, 124] width 244 height 27
type input "v"
type input "Vanshik"
click at [528, 132] on input "Singh" at bounding box center [570, 124] width 244 height 27
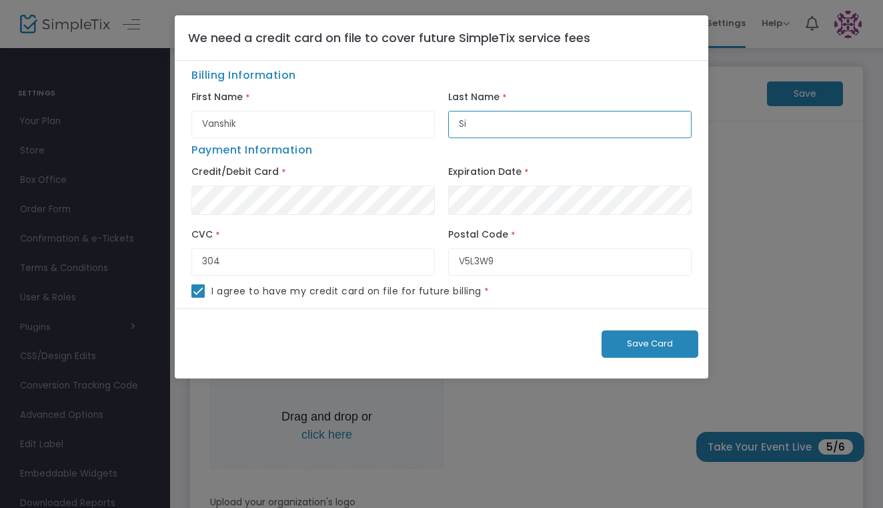
type input "S"
type input "OHRI"
click at [523, 259] on input "V5L3W9" at bounding box center [570, 261] width 244 height 27
click at [314, 272] on input "304" at bounding box center [313, 261] width 244 height 27
type input "3"
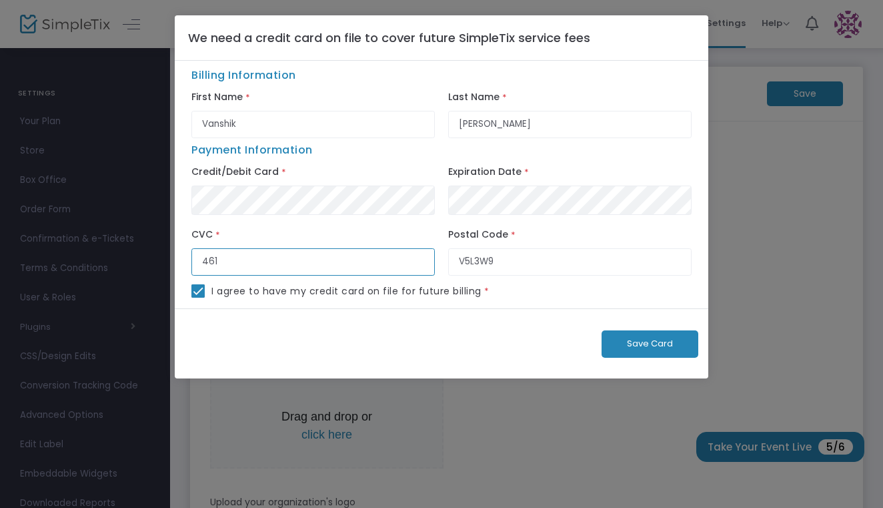
type input "461"
click at [644, 350] on span "Save Card" at bounding box center [650, 343] width 46 height 13
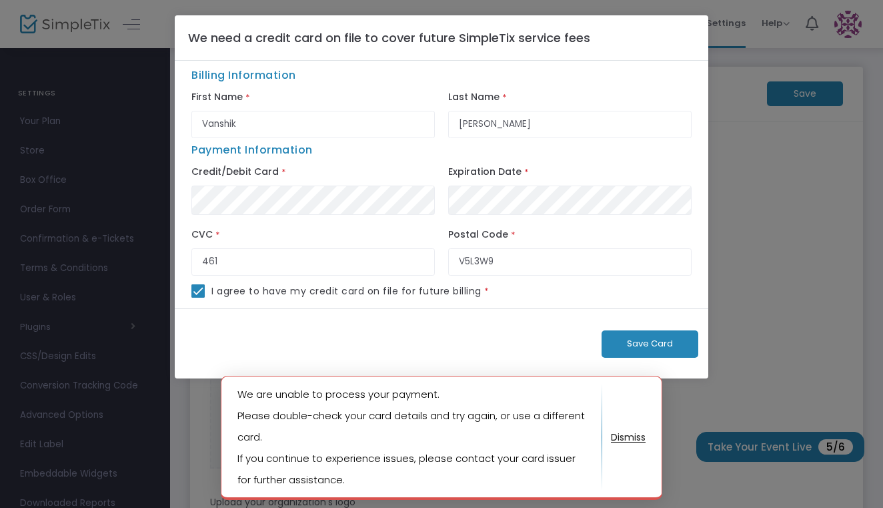
click at [630, 438] on button "button" at bounding box center [628, 436] width 35 height 21
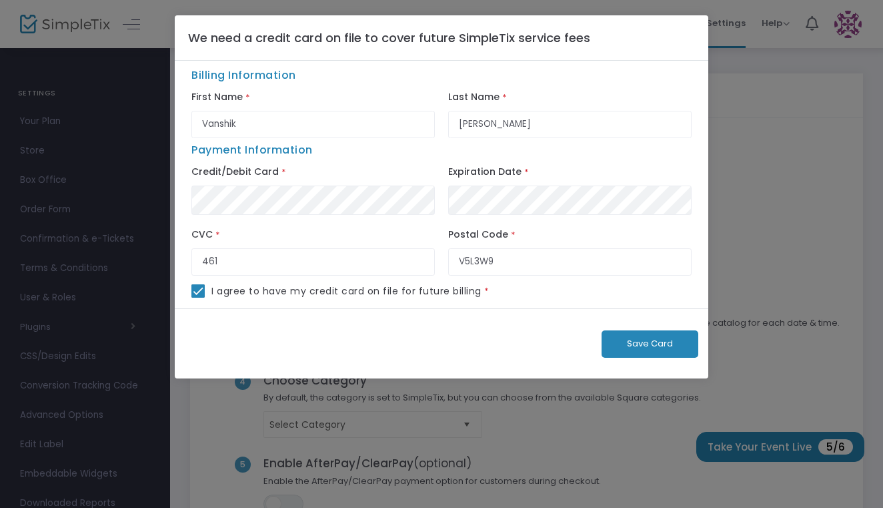
click at [703, 44] on div "We need a credit card on file to cover future SimpleTix service fees" at bounding box center [442, 37] width 534 height 45
click at [735, 57] on ngb-modal-window "We need a credit card on file to cover future SimpleTix service fees Billing In…" at bounding box center [441, 254] width 883 height 508
click at [727, 48] on ngb-modal-window "We need a credit card on file to cover future SimpleTix service fees Billing In…" at bounding box center [441, 254] width 883 height 508
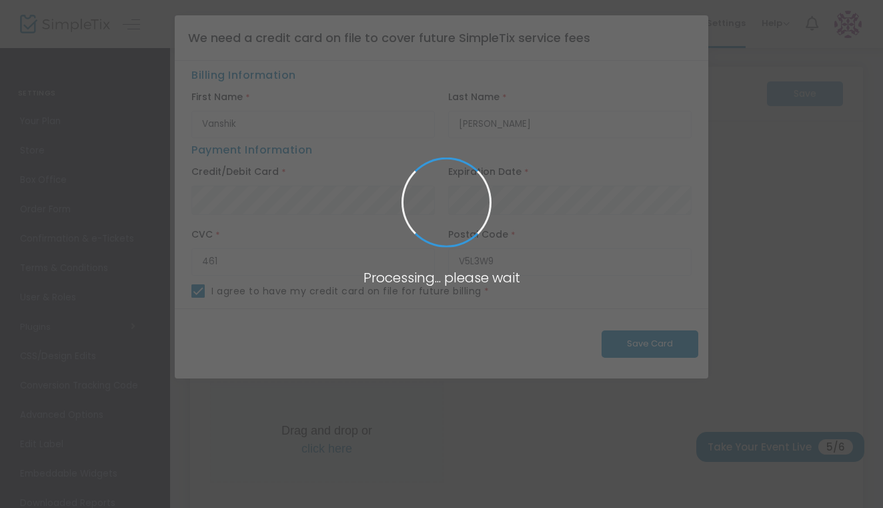
type input "[URL]"
radio input "false"
radio input "true"
type input "socialspotlighter"
type input "2363081152"
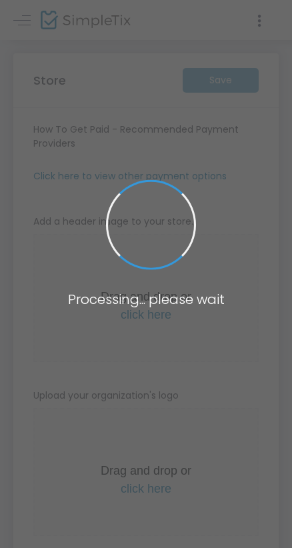
type input "[URL]"
radio input "false"
radio input "true"
type input "socialspotlighter"
type input "2363081152"
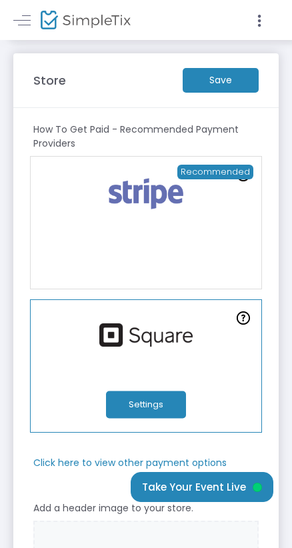
click at [221, 83] on m-button "Save" at bounding box center [221, 80] width 76 height 25
click at [165, 404] on button "Settings" at bounding box center [146, 405] width 80 height 27
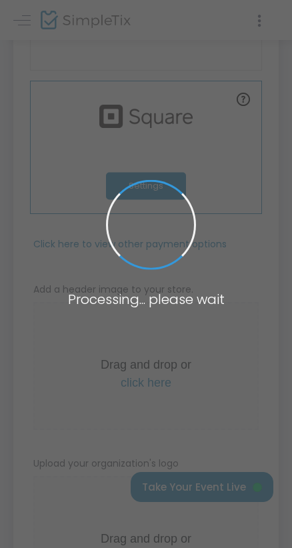
scroll to position [160, 0]
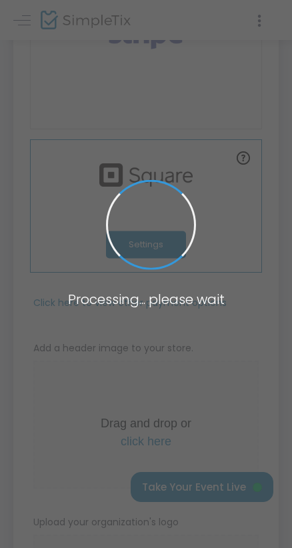
click at [81, 283] on span at bounding box center [146, 274] width 292 height 548
